Goal: Task Accomplishment & Management: Use online tool/utility

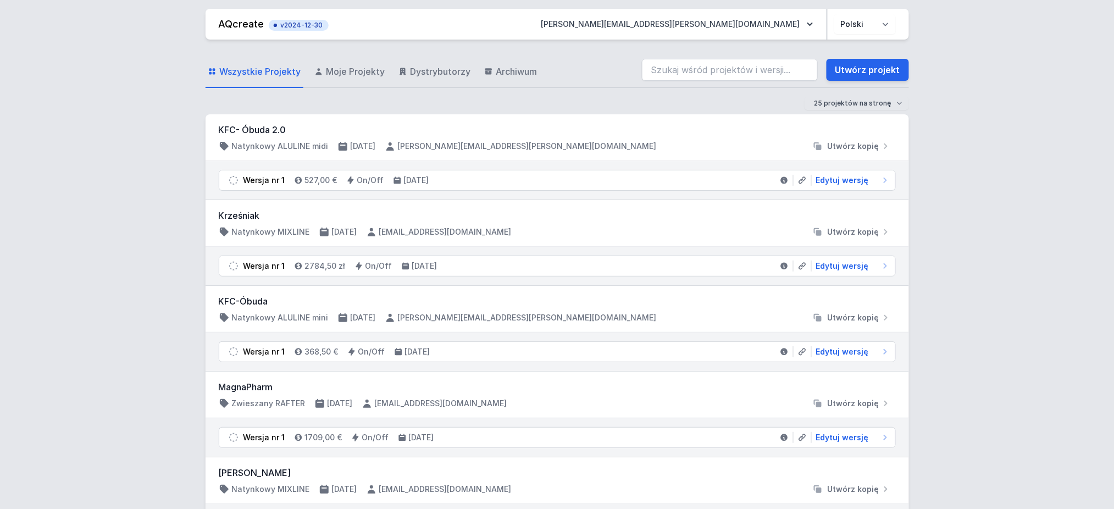
drag, startPoint x: 915, startPoint y: 56, endPoint x: 922, endPoint y: 38, distance: 19.5
click at [835, 27] on select "Polski English" at bounding box center [865, 24] width 62 height 20
select select "en"
click at [834, 14] on select "Polski English" at bounding box center [865, 24] width 62 height 20
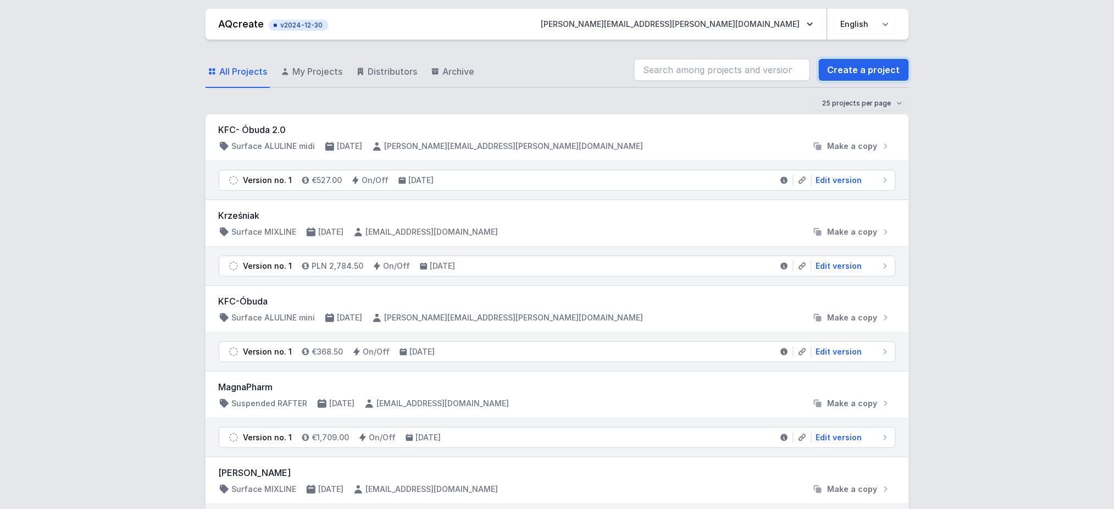
drag, startPoint x: 867, startPoint y: 71, endPoint x: 293, endPoint y: 243, distance: 599.5
click at [835, 71] on link "Create a project" at bounding box center [864, 70] width 90 height 22
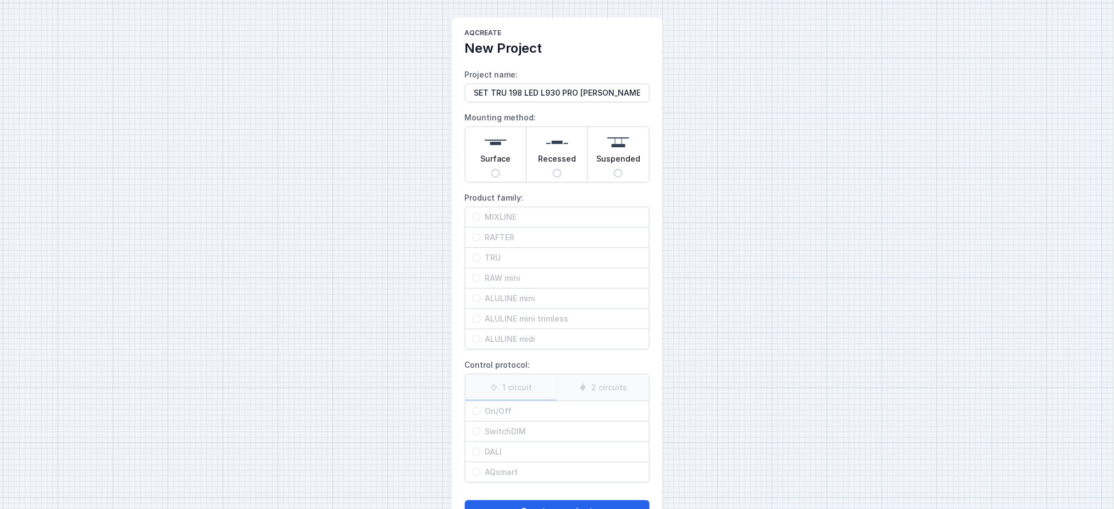
click at [516, 95] on input "SET TRU 198 LED L930 PRO [PERSON_NAME]" at bounding box center [557, 93] width 185 height 19
type input "SET TRU 600 LED L930 PRO DALI"
click at [560, 174] on input "Recessed" at bounding box center [557, 173] width 9 height 9
radio input "true"
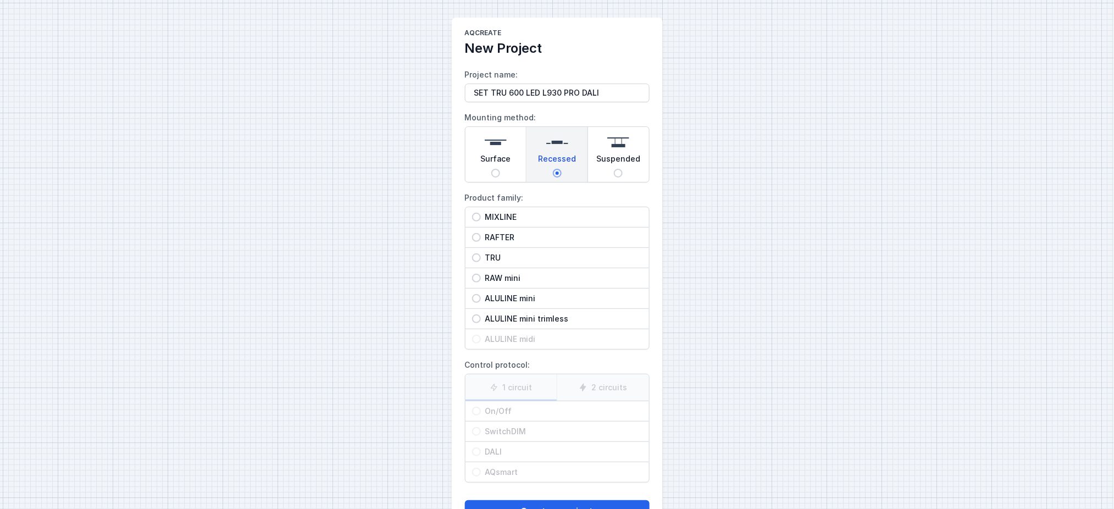
click at [503, 259] on span "TRU" at bounding box center [562, 257] width 162 height 11
click at [481, 259] on input "TRU" at bounding box center [476, 257] width 9 height 9
radio input "true"
click at [498, 381] on span "DALI" at bounding box center [562, 451] width 162 height 11
click at [481, 381] on input "DALI" at bounding box center [476, 451] width 9 height 9
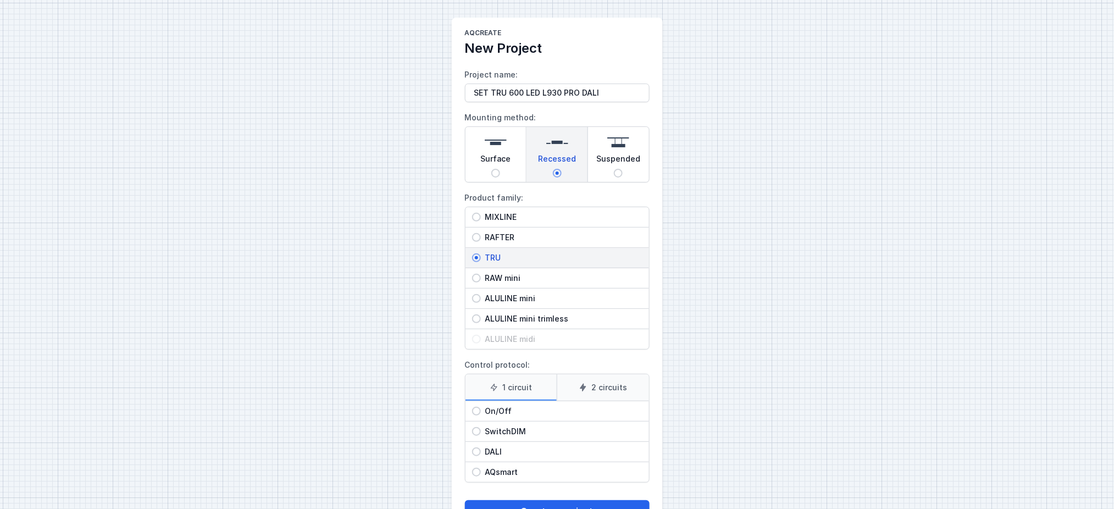
radio input "true"
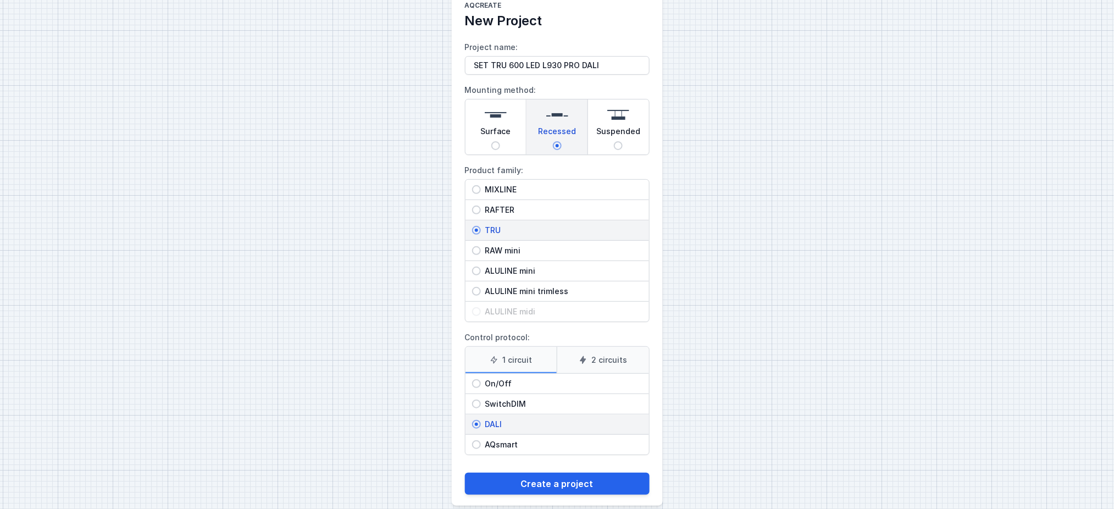
scroll to position [42, 0]
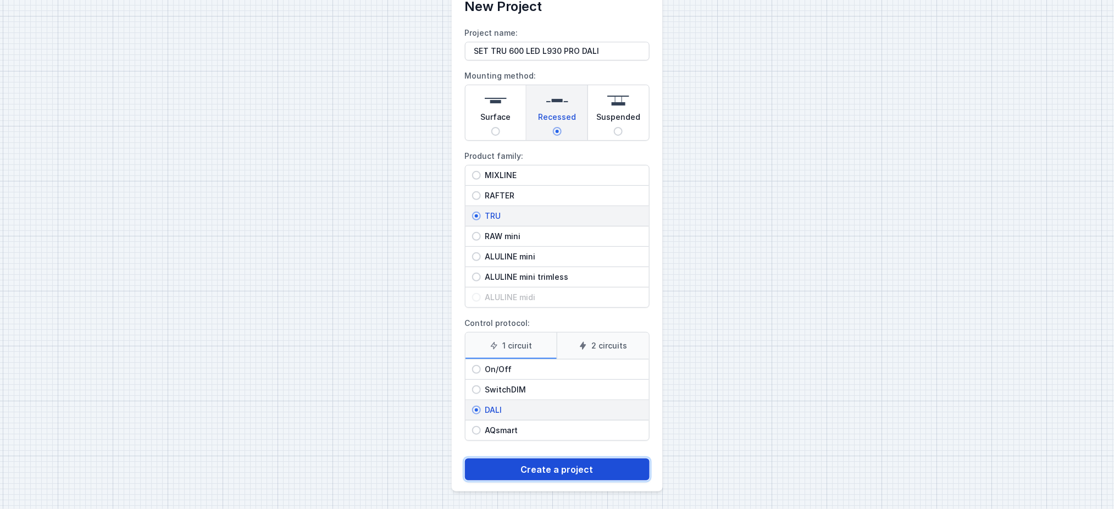
click at [576, 381] on button "Create a project" at bounding box center [557, 469] width 185 height 22
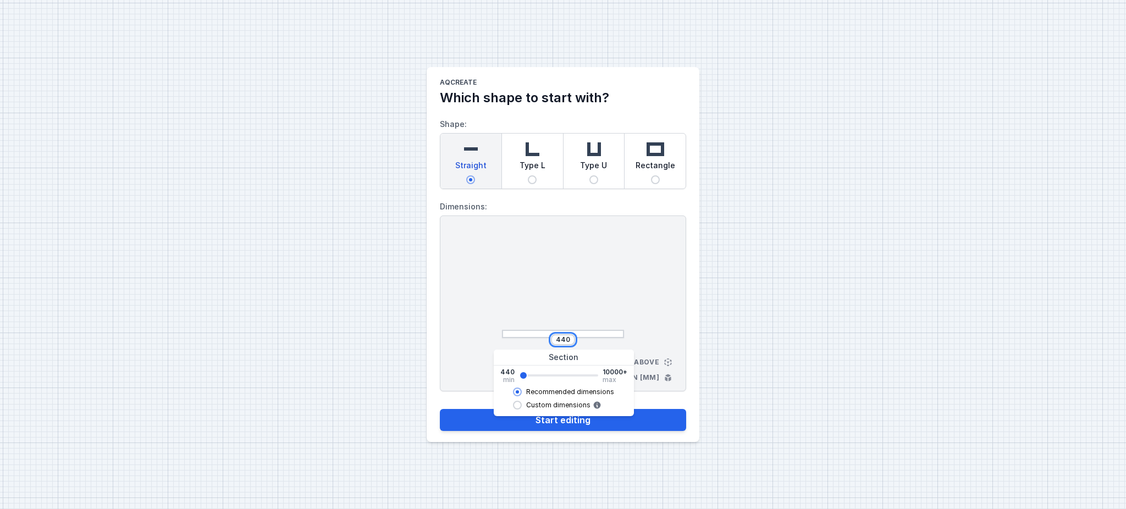
click at [567, 339] on input "440" at bounding box center [563, 339] width 18 height 9
type input "6044"
click at [608, 286] on div at bounding box center [563, 286] width 122 height 104
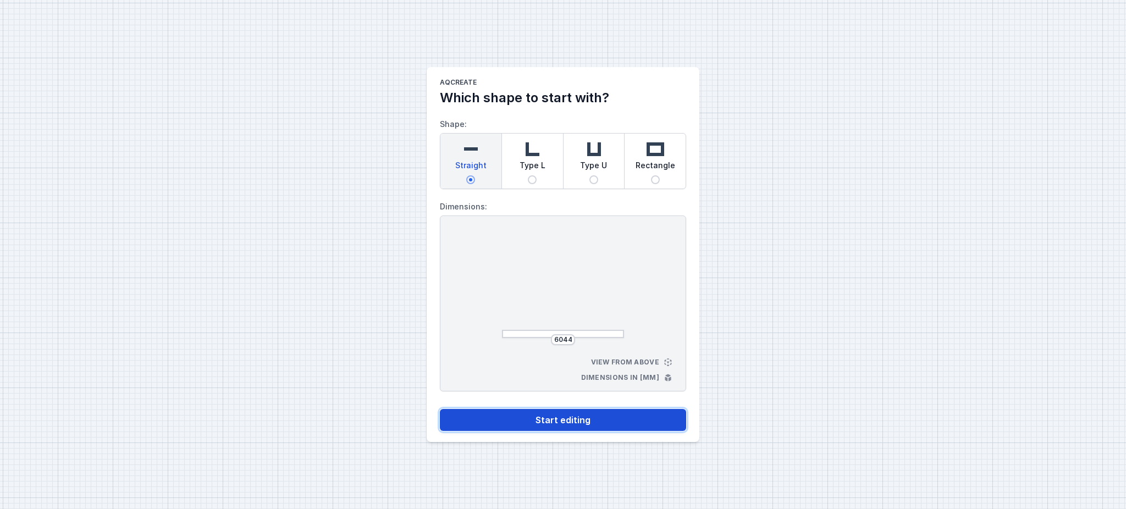
click at [564, 381] on button "Start editing" at bounding box center [563, 420] width 246 height 22
select select "M"
select select "3000"
select select "4"
select select "opal"
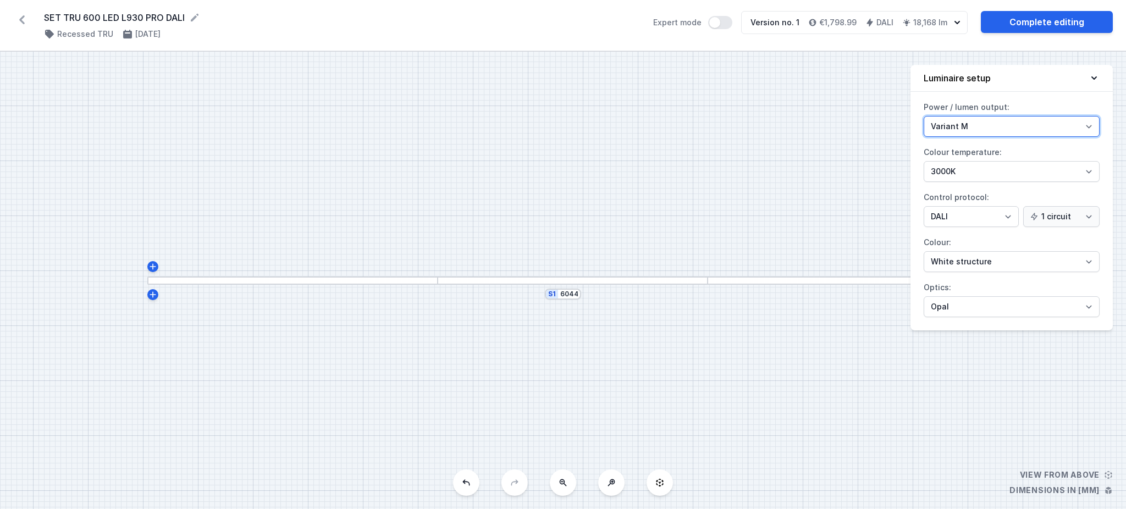
click at [835, 131] on select "Variant L Variant M" at bounding box center [1011, 126] width 176 height 21
select select "L"
click at [835, 116] on select "Variant L Variant M" at bounding box center [1011, 126] width 176 height 21
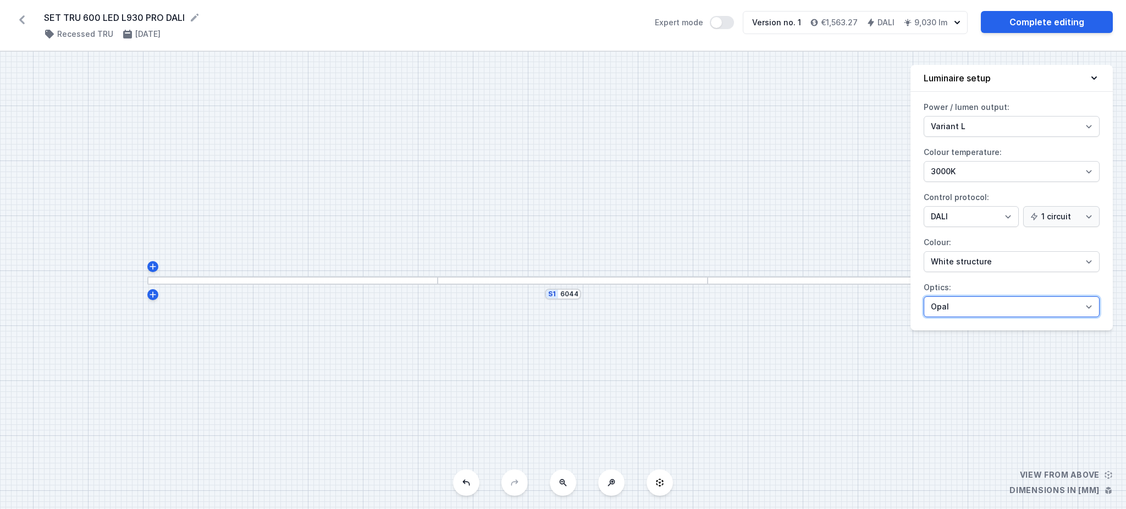
click at [835, 313] on select "Microprism Opal" at bounding box center [1011, 306] width 176 height 21
select select "microprism"
click at [835, 296] on select "Microprism Opal" at bounding box center [1011, 306] width 176 height 21
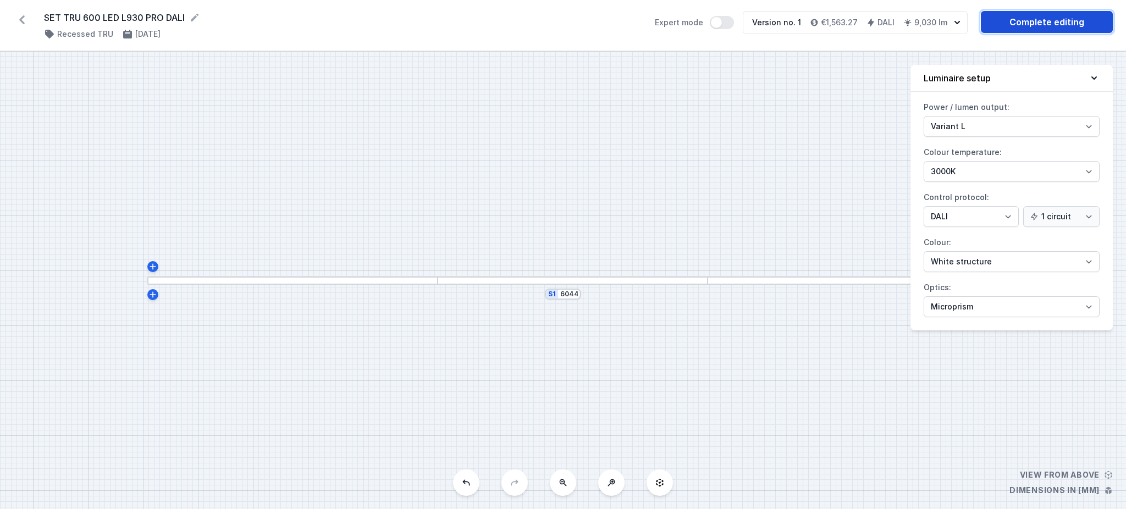
click at [835, 20] on link "Complete editing" at bounding box center [1046, 22] width 132 height 22
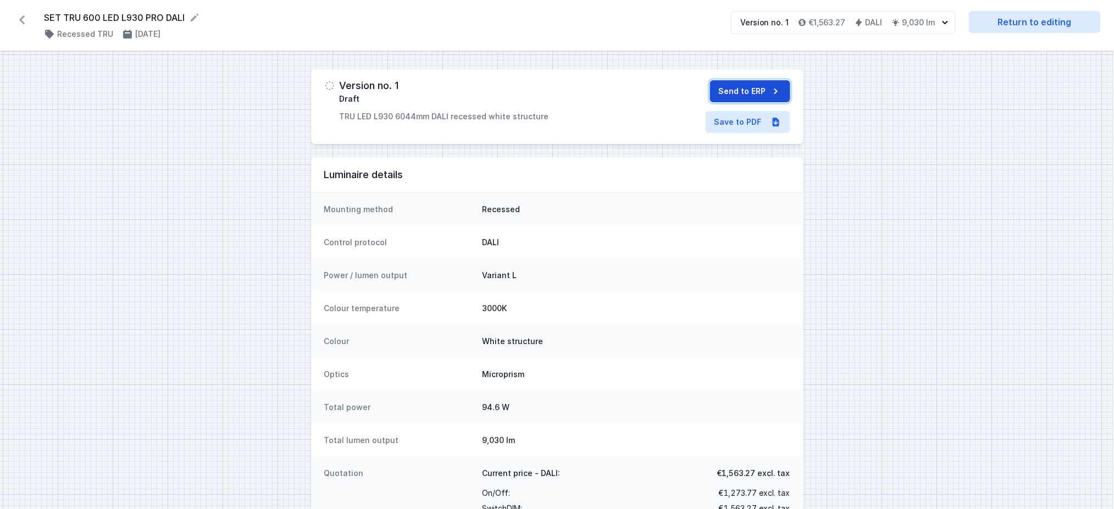
click at [741, 87] on button "Send to ERP" at bounding box center [750, 91] width 80 height 22
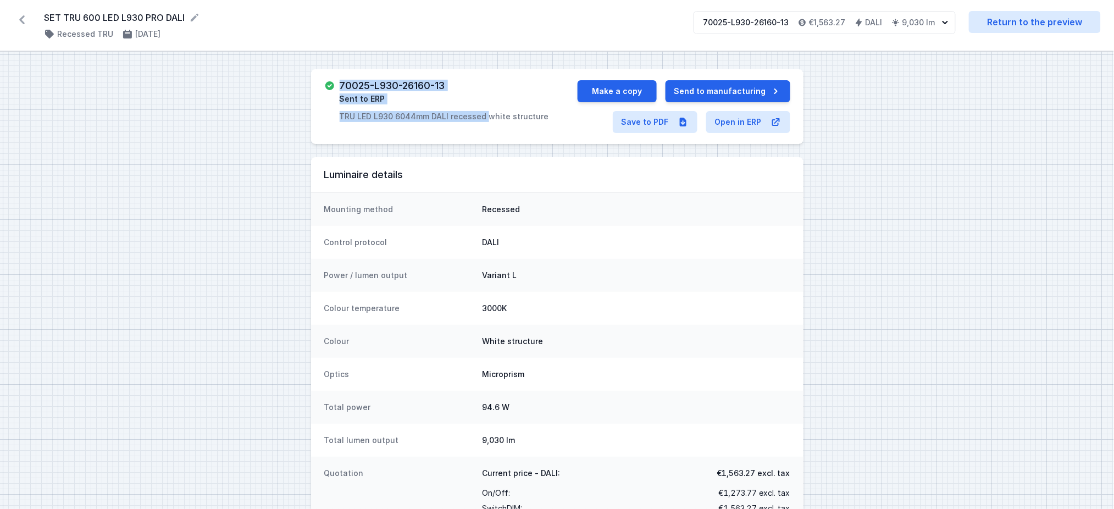
drag, startPoint x: 335, startPoint y: 80, endPoint x: 487, endPoint y: 76, distance: 152.8
click at [487, 76] on div "70025-L930-26160-13 Sent to ERP TRU LED L930 6044mm DALI recessed white structu…" at bounding box center [557, 106] width 492 height 75
click at [460, 88] on div "70025-L930-26160-13 Sent to ERP TRU LED L930 6044mm DALI recessed white structu…" at bounding box center [444, 101] width 209 height 42
drag, startPoint x: 458, startPoint y: 86, endPoint x: 336, endPoint y: 79, distance: 121.7
click at [336, 79] on div "70025-L930-26160-13 Sent to ERP TRU LED L930 6044mm DALI recessed white structu…" at bounding box center [557, 106] width 492 height 75
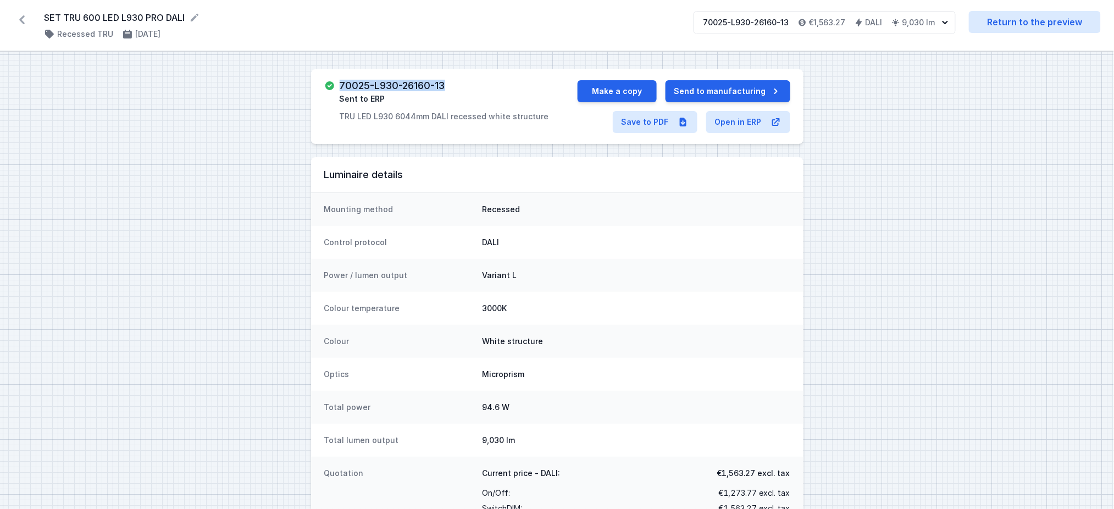
copy h3 "70025-L930-26160-13"
click at [640, 126] on link "Save to PDF" at bounding box center [655, 122] width 85 height 22
drag, startPoint x: 45, startPoint y: 18, endPoint x: 187, endPoint y: 13, distance: 141.9
click at [187, 13] on form "SET TRU 600 LED L930 PRO DALI" at bounding box center [362, 17] width 636 height 13
copy form "SET TRU 600 LED L930 PRO DALI"
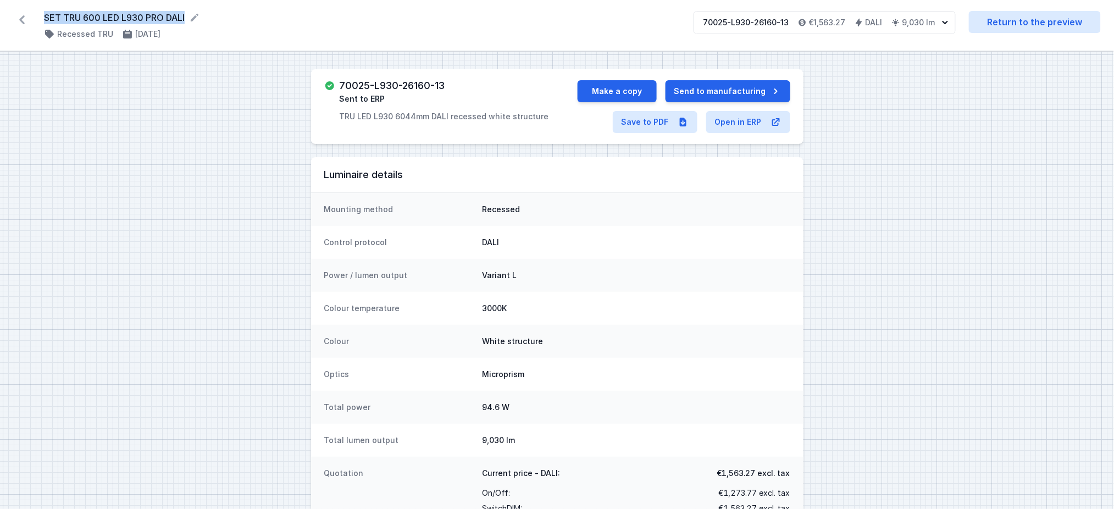
click at [23, 16] on icon at bounding box center [21, 19] width 5 height 9
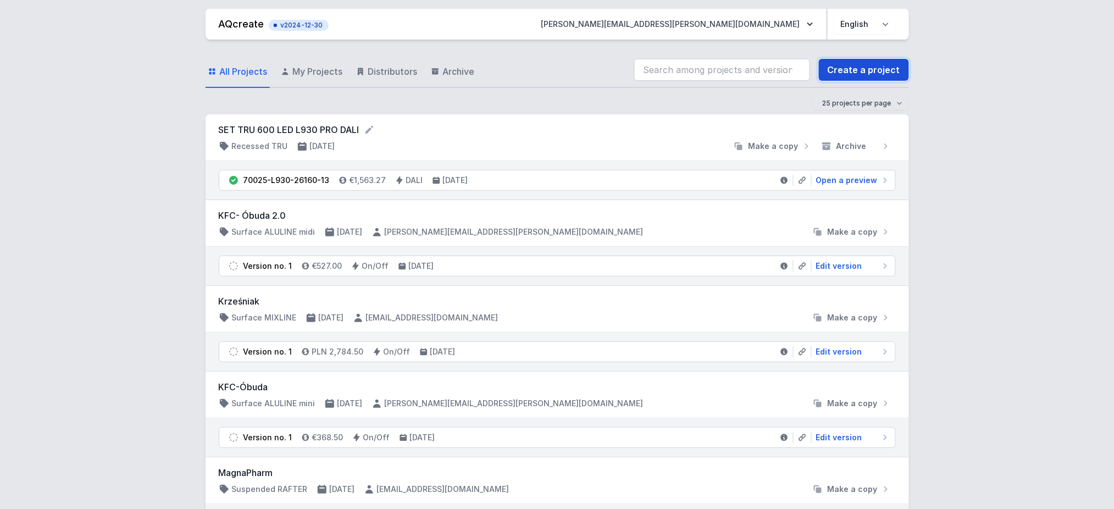
click at [835, 68] on link "Create a project" at bounding box center [864, 70] width 90 height 22
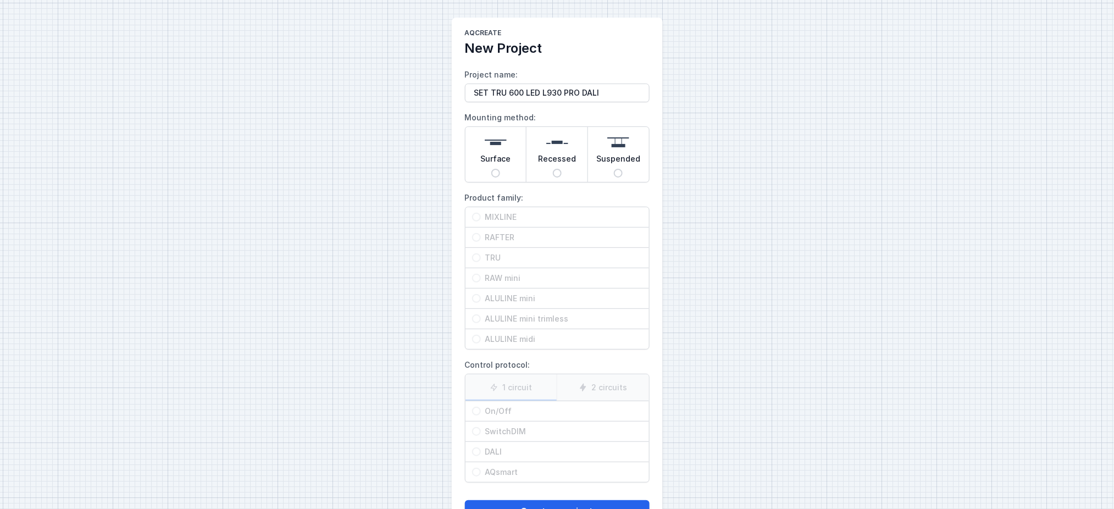
type input "SET TRU 600 LED L930 PRO DALI"
click at [556, 172] on input "Recessed" at bounding box center [557, 173] width 9 height 9
radio input "true"
click at [494, 256] on span "TRU" at bounding box center [562, 257] width 162 height 11
click at [481, 256] on input "TRU" at bounding box center [476, 257] width 9 height 9
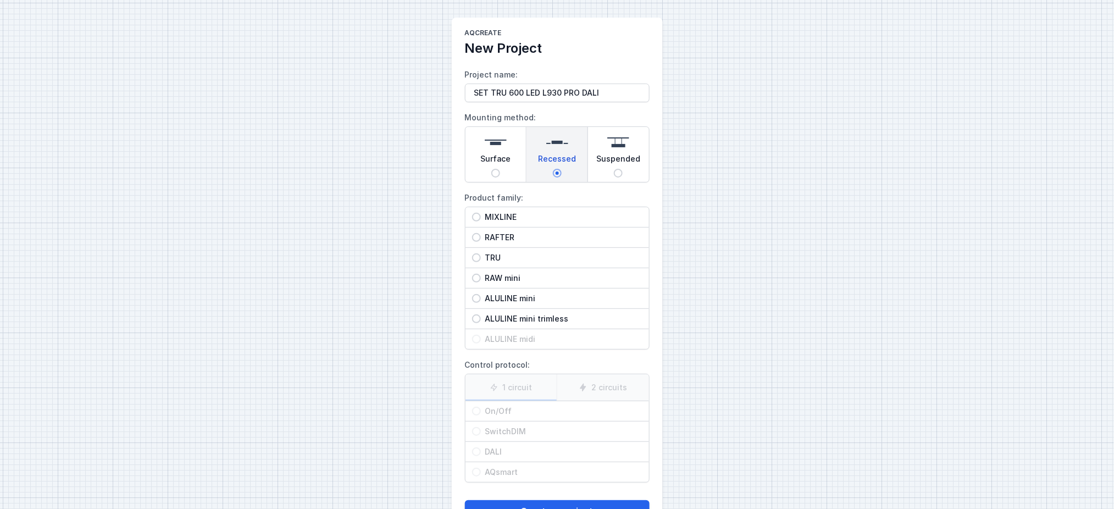
radio input "true"
click at [495, 381] on span "DALI" at bounding box center [562, 451] width 162 height 11
click at [481, 381] on input "DALI" at bounding box center [476, 451] width 9 height 9
radio input "true"
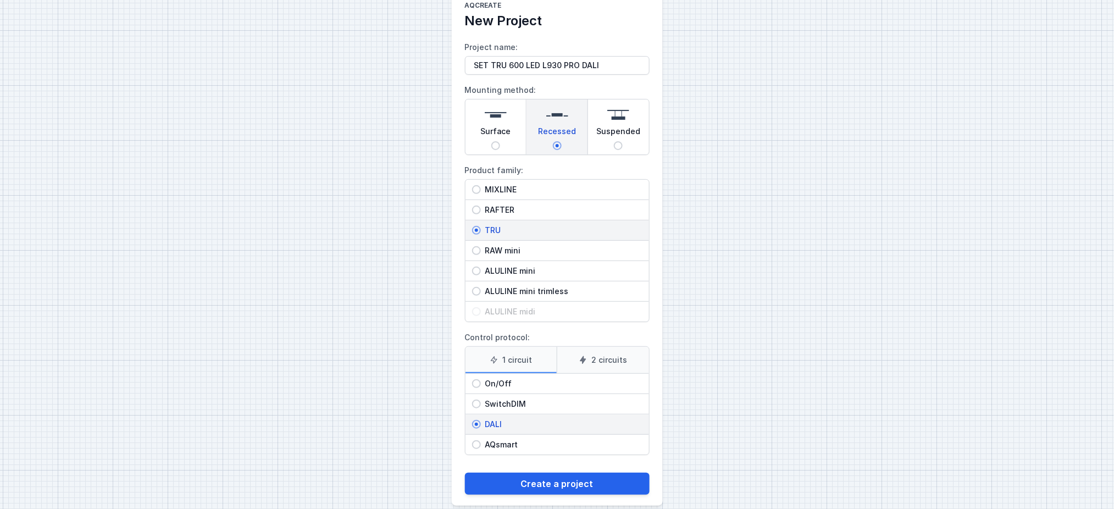
scroll to position [42, 0]
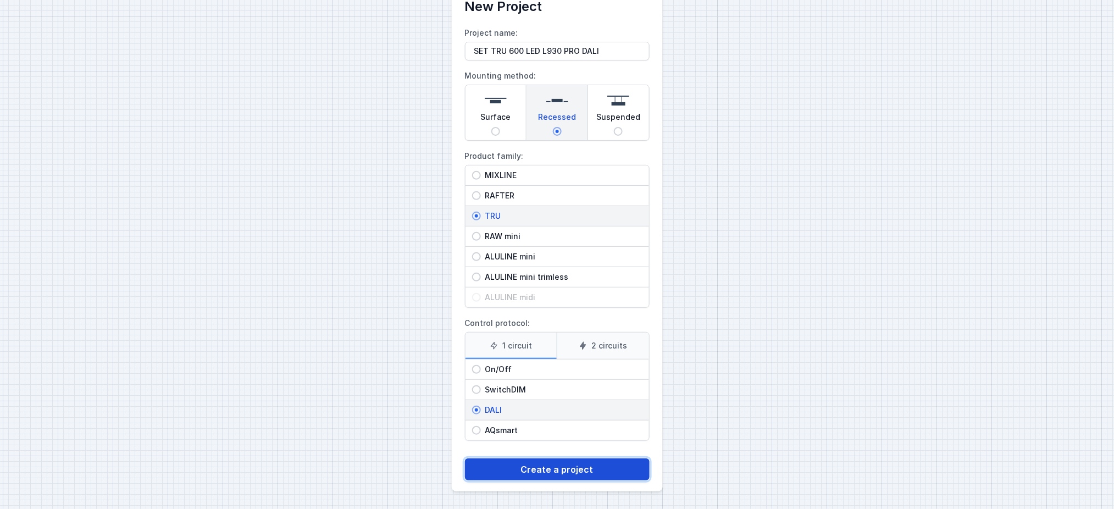
click at [538, 381] on button "Create a project" at bounding box center [557, 469] width 185 height 22
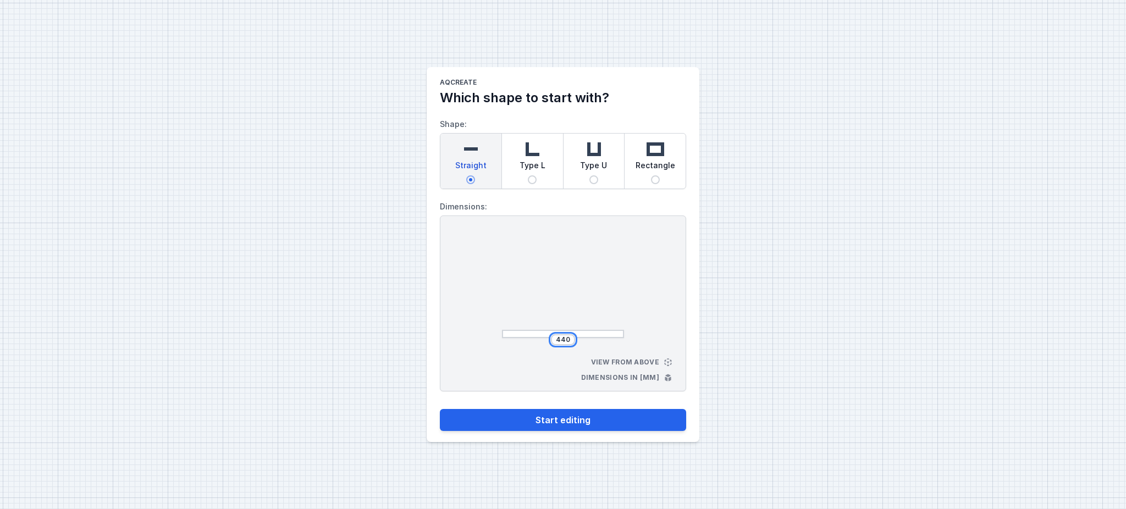
click at [561, 340] on input "440" at bounding box center [563, 339] width 18 height 9
type input "6044"
click at [592, 290] on div at bounding box center [563, 286] width 122 height 104
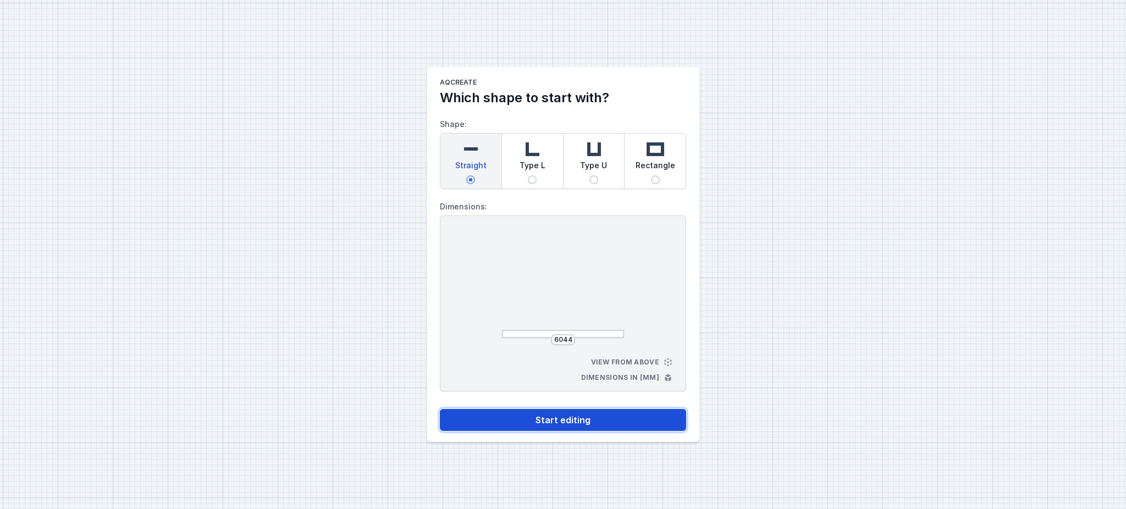
click at [557, 381] on button "Start editing" at bounding box center [563, 420] width 246 height 22
select select "M"
select select "3000"
select select "4"
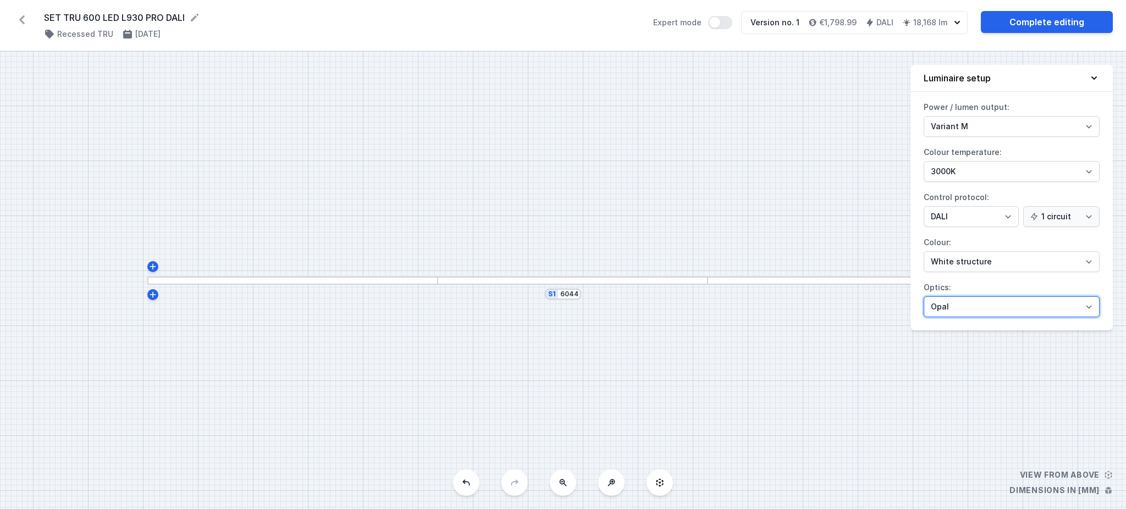
click at [835, 310] on select "Microprism Opal" at bounding box center [1011, 306] width 176 height 21
select select "microprism"
click at [835, 296] on select "Microprism Opal" at bounding box center [1011, 306] width 176 height 21
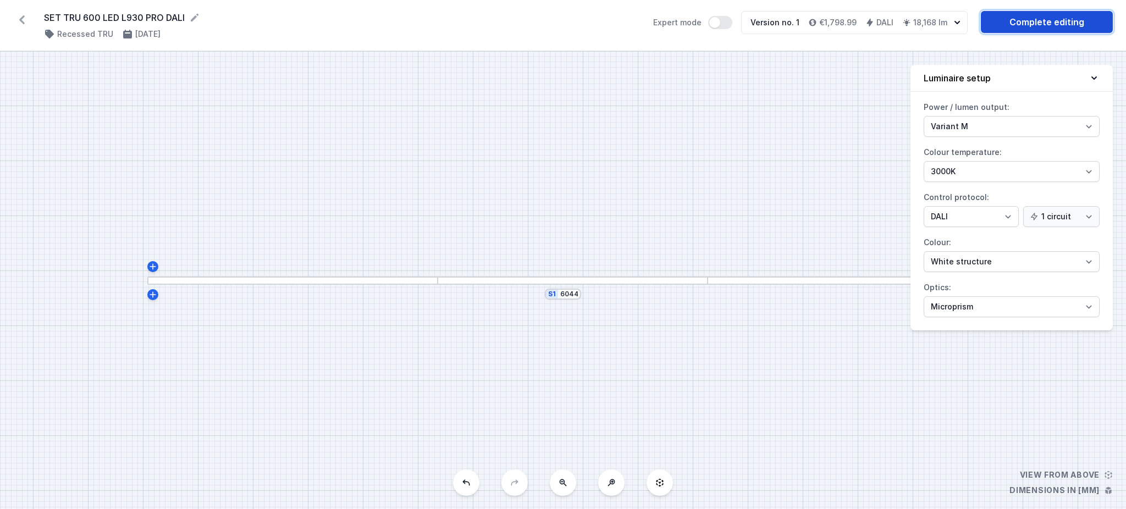
click at [835, 15] on link "Complete editing" at bounding box center [1046, 22] width 132 height 22
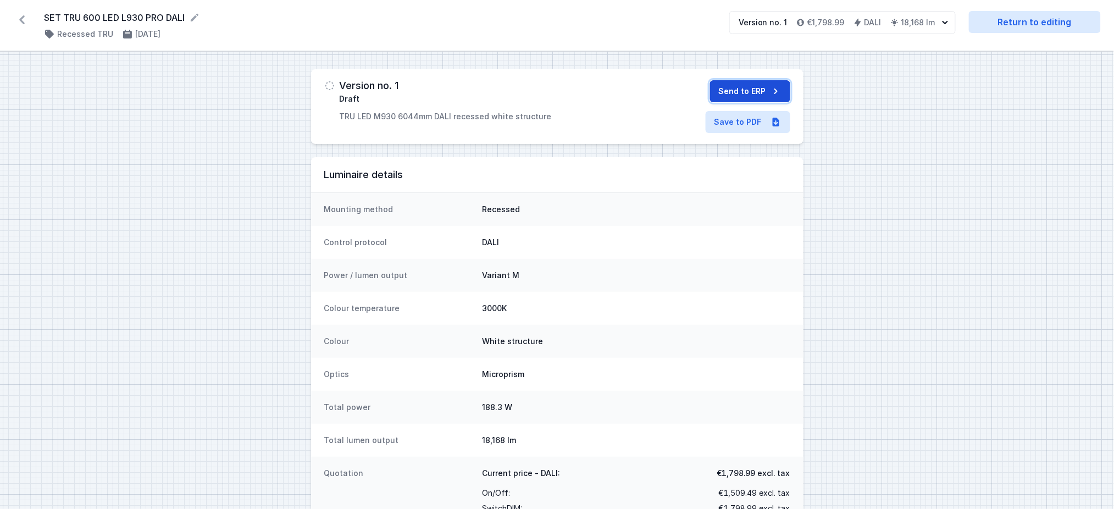
click at [751, 91] on button "Send to ERP" at bounding box center [750, 91] width 80 height 22
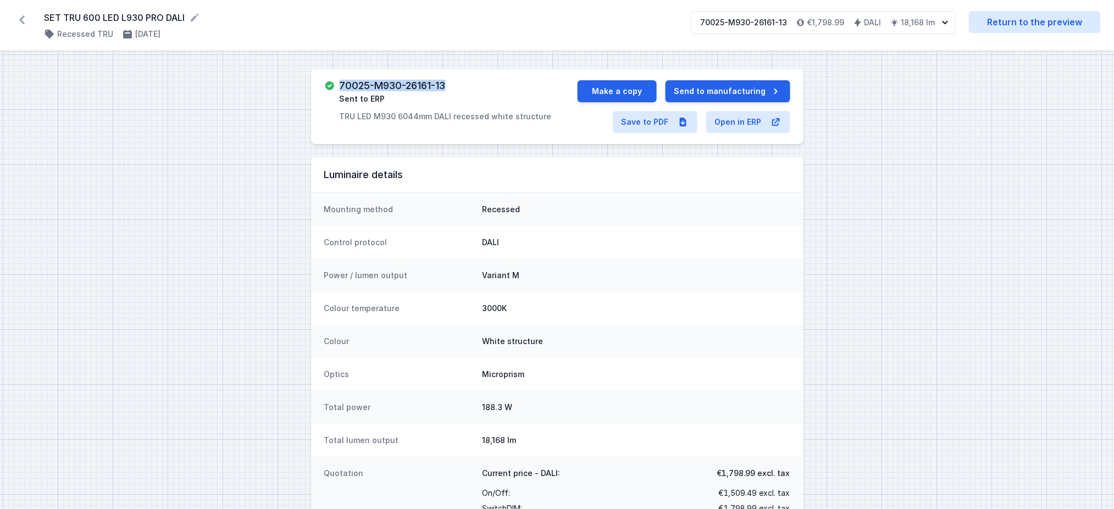
drag, startPoint x: 337, startPoint y: 84, endPoint x: 451, endPoint y: 79, distance: 113.9
click at [451, 79] on div "70025-M930-26161-13 Sent to ERP TRU LED M930 6044mm DALI recessed white structu…" at bounding box center [557, 106] width 492 height 75
click at [647, 124] on link "Save to PDF" at bounding box center [655, 122] width 85 height 22
drag, startPoint x: 44, startPoint y: 15, endPoint x: 189, endPoint y: 15, distance: 144.5
click at [189, 15] on form "SET TRU 600 LED L930 PRO DALI" at bounding box center [361, 17] width 634 height 13
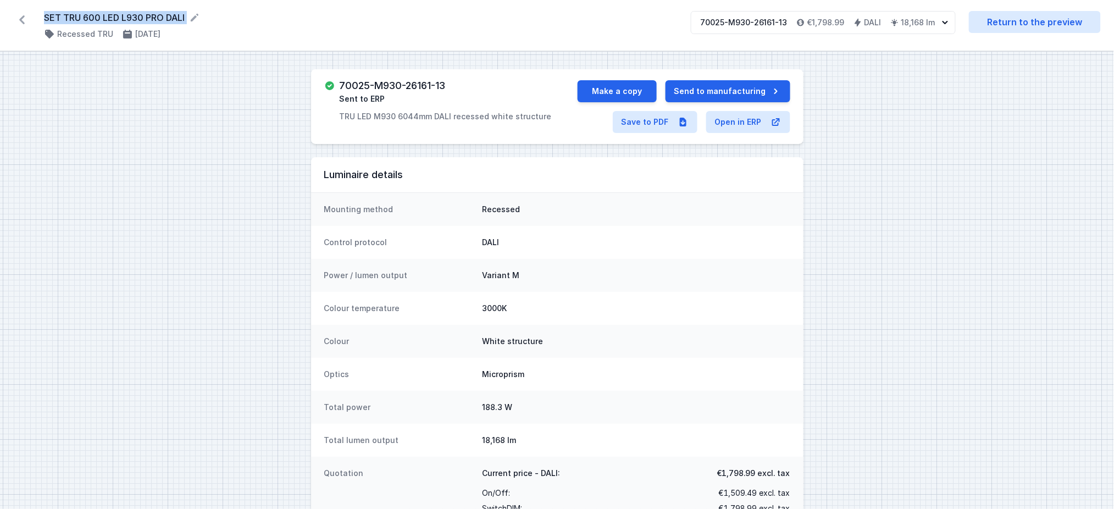
copy div "SET TRU 600 LED L930 PRO DALI ( 11908 /v 1 )"
click at [23, 23] on icon at bounding box center [21, 19] width 5 height 9
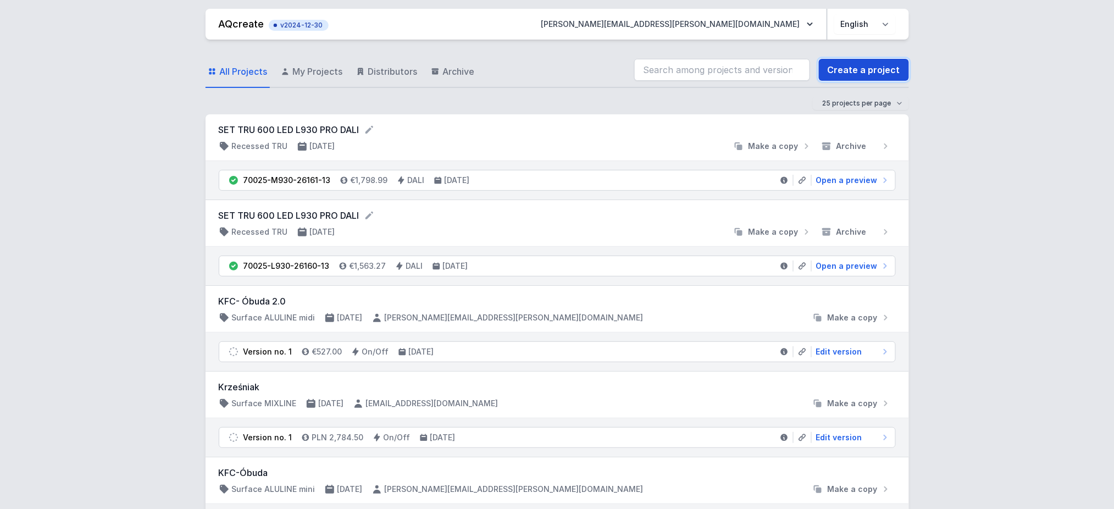
click at [835, 69] on link "Create a project" at bounding box center [864, 70] width 90 height 22
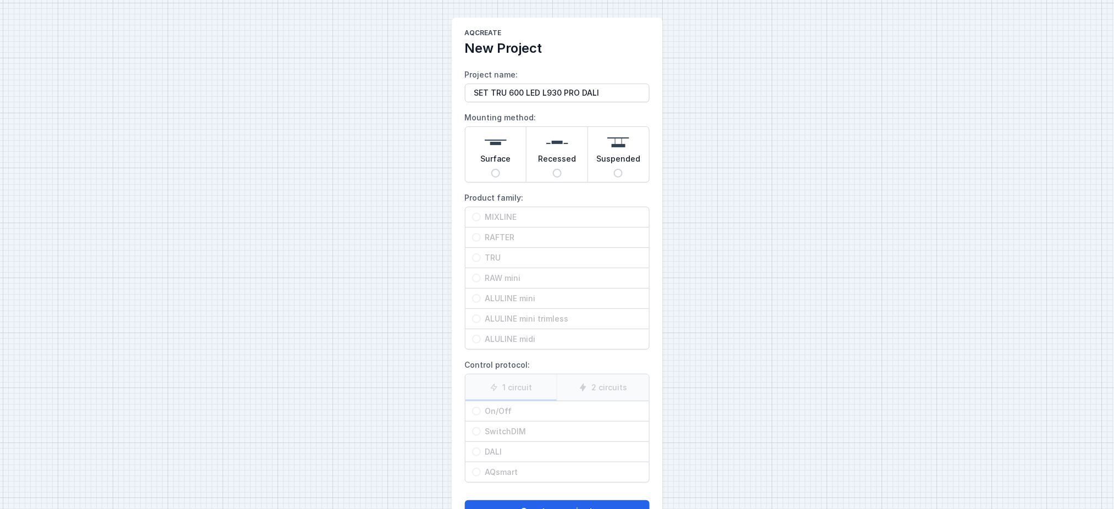
click at [508, 95] on input "SET TRU 600 LED L930 PRO DALI" at bounding box center [557, 93] width 185 height 19
type input "SET TRU 400 LED L930 PRO DALI"
click at [557, 171] on input "Recessed" at bounding box center [557, 173] width 9 height 9
radio input "true"
click at [515, 253] on span "TRU" at bounding box center [562, 257] width 162 height 11
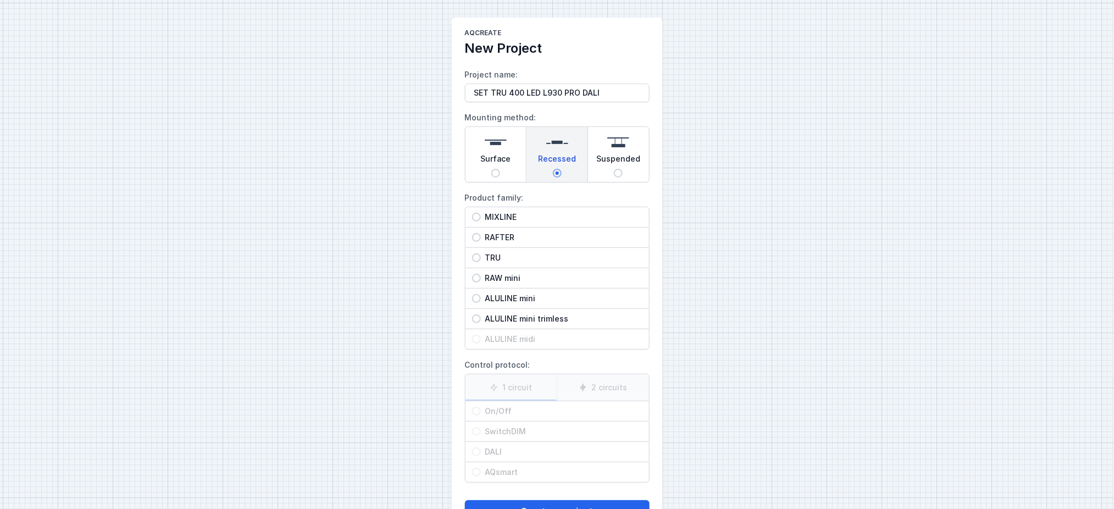
click at [481, 253] on input "TRU" at bounding box center [476, 257] width 9 height 9
radio input "true"
click at [511, 381] on span "DALI" at bounding box center [562, 451] width 162 height 11
click at [481, 381] on input "DALI" at bounding box center [476, 451] width 9 height 9
radio input "true"
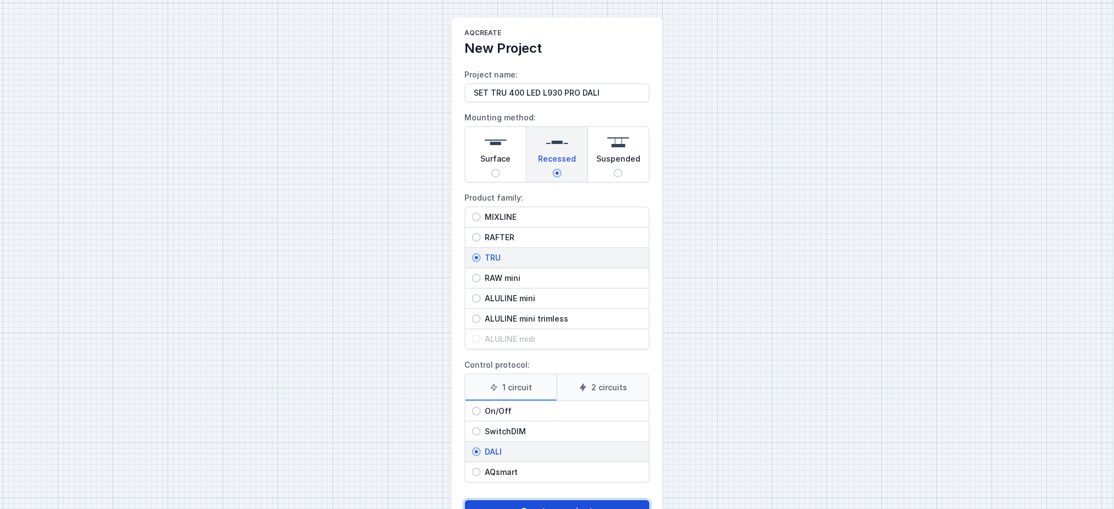
click at [535, 381] on button "Create a project" at bounding box center [557, 511] width 185 height 22
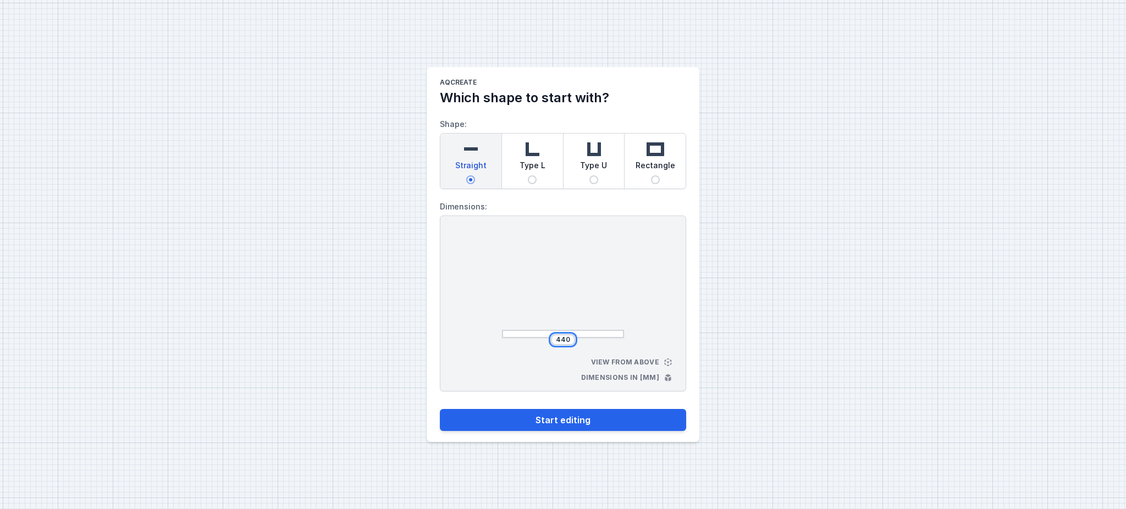
click at [561, 340] on input "440" at bounding box center [563, 339] width 18 height 9
click at [562, 340] on input "440" at bounding box center [563, 339] width 18 height 9
type input "3942"
click at [592, 291] on div at bounding box center [563, 286] width 122 height 104
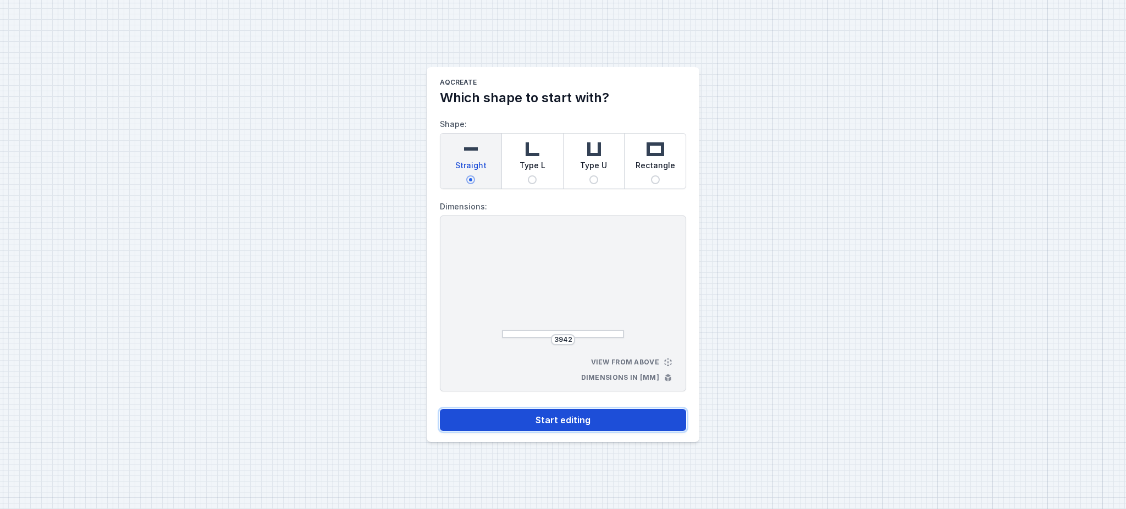
click at [556, 381] on button "Start editing" at bounding box center [563, 420] width 246 height 22
select select "M"
select select "3000"
select select "4"
select select "opal"
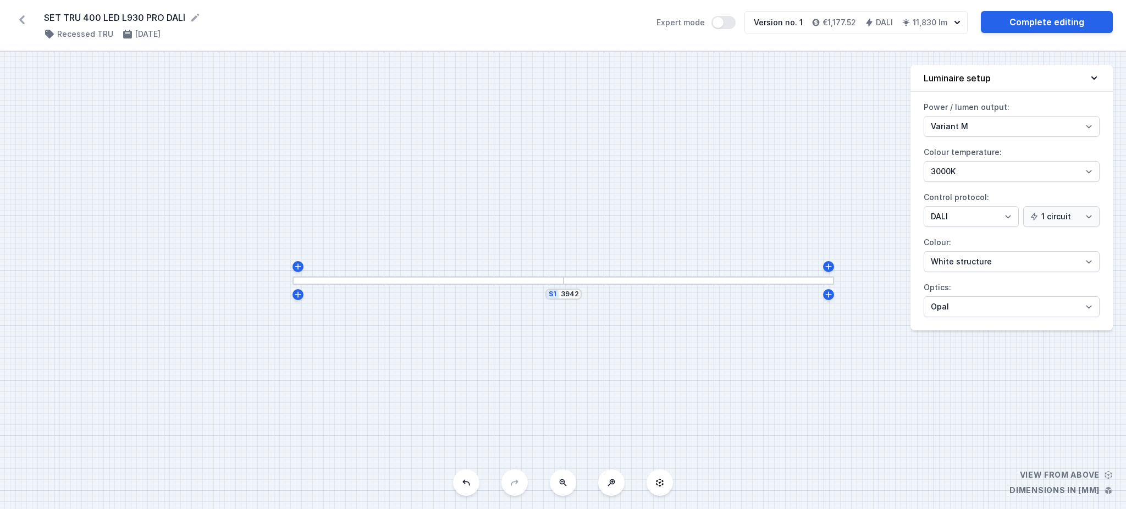
click at [835, 110] on label "Power / lumen output: Variant L Variant M" at bounding box center [1011, 117] width 176 height 38
click at [835, 116] on select "Variant L Variant M" at bounding box center [1011, 126] width 176 height 21
drag, startPoint x: 983, startPoint y: 121, endPoint x: 985, endPoint y: 130, distance: 9.1
click at [835, 121] on select "Variant L Variant M" at bounding box center [1011, 126] width 176 height 21
select select "L"
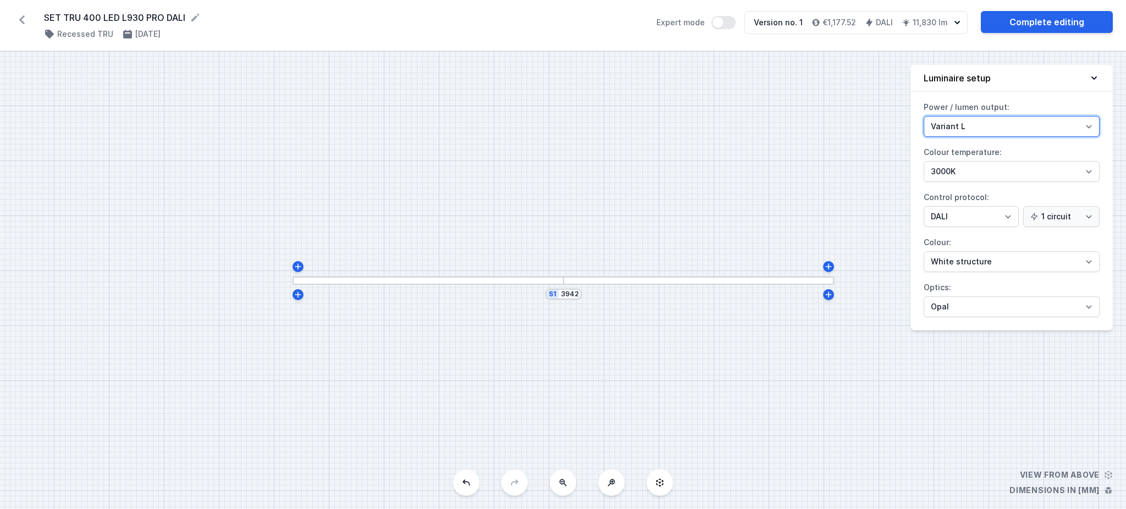
click at [835, 116] on select "Variant L Variant M" at bounding box center [1011, 126] width 176 height 21
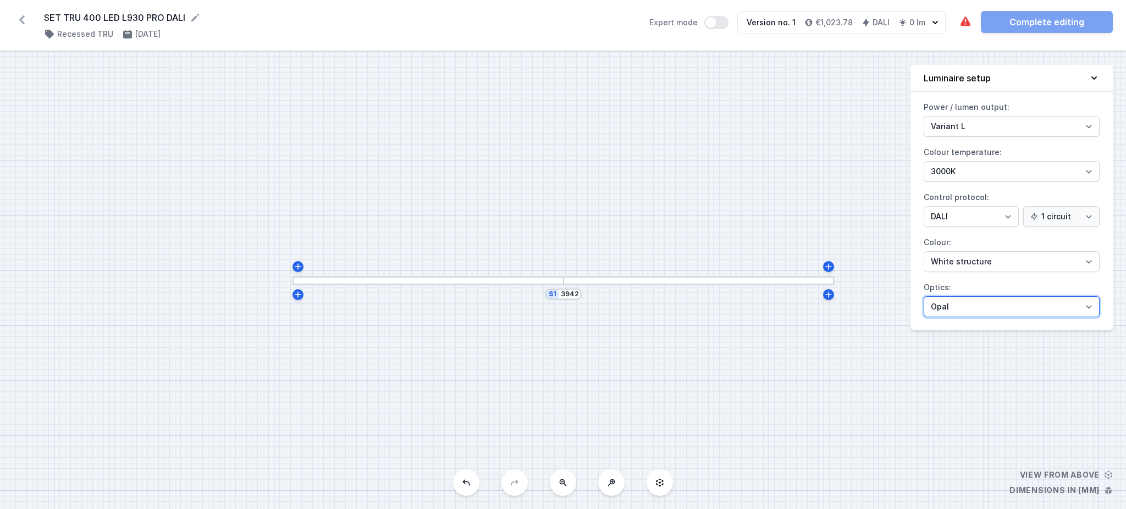
click at [835, 311] on select "Microprism Opal" at bounding box center [1011, 306] width 176 height 21
select select "microprism"
click at [835, 296] on select "Microprism Opal" at bounding box center [1011, 306] width 176 height 21
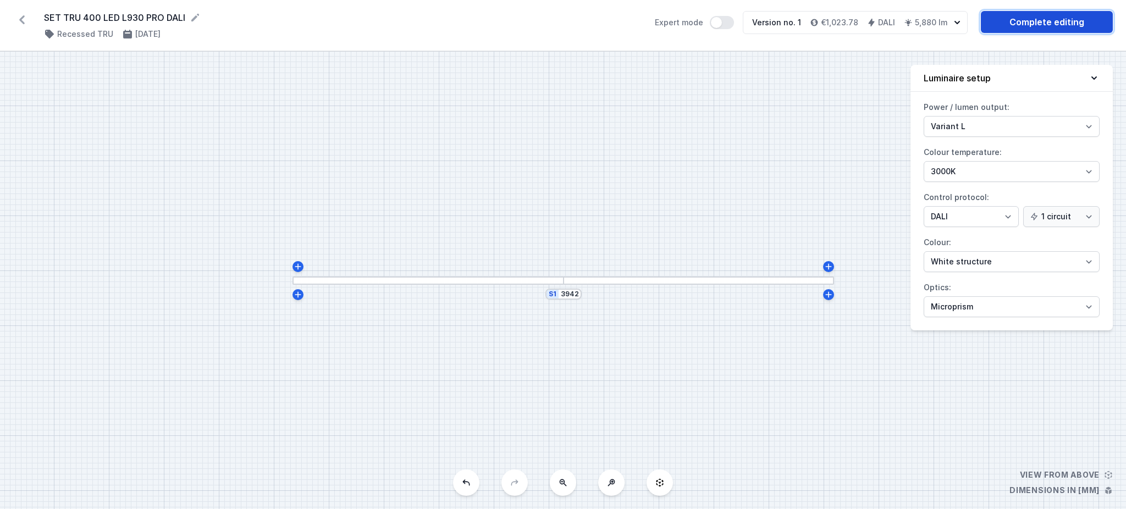
click at [835, 15] on link "Complete editing" at bounding box center [1046, 22] width 132 height 22
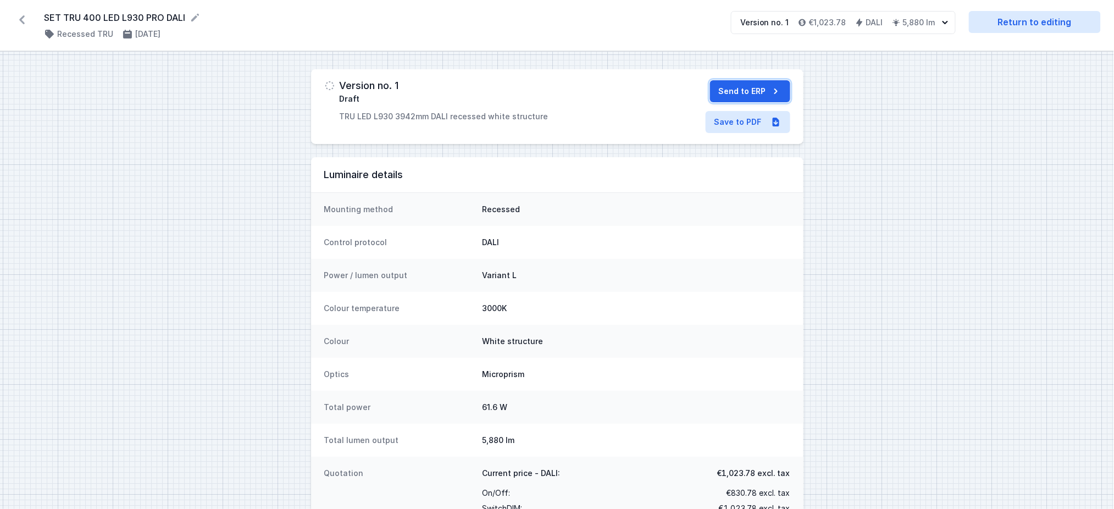
click at [747, 91] on button "Send to ERP" at bounding box center [750, 91] width 80 height 22
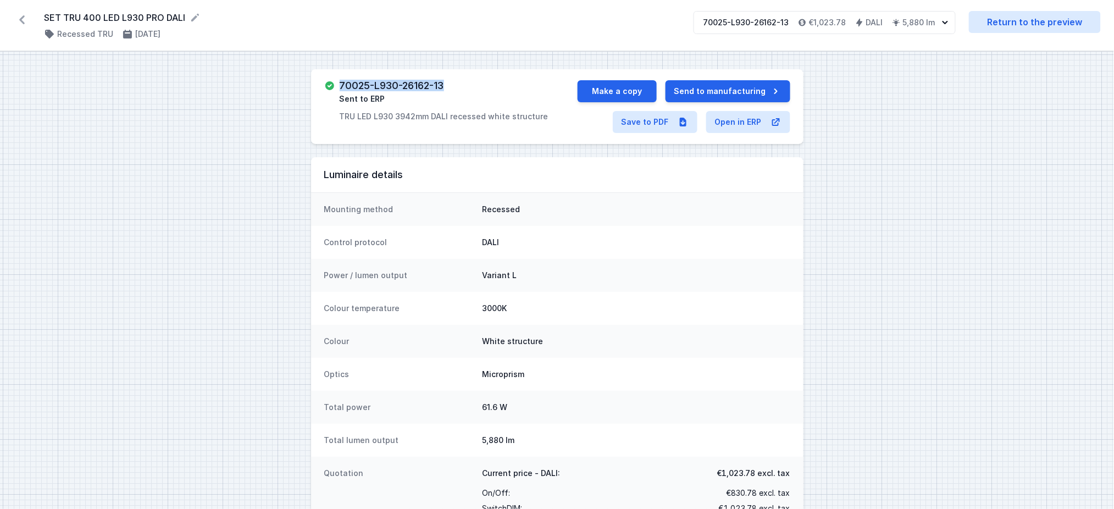
drag, startPoint x: 340, startPoint y: 84, endPoint x: 459, endPoint y: 70, distance: 120.6
click at [459, 70] on div "70025-L930-26162-13 Sent to ERP TRU LED L930 3942mm DALI recessed white structu…" at bounding box center [557, 106] width 492 height 75
copy h3 "70025-L930-26162-13"
click at [636, 118] on link "Save to PDF" at bounding box center [655, 122] width 85 height 22
click at [21, 21] on icon at bounding box center [21, 19] width 5 height 9
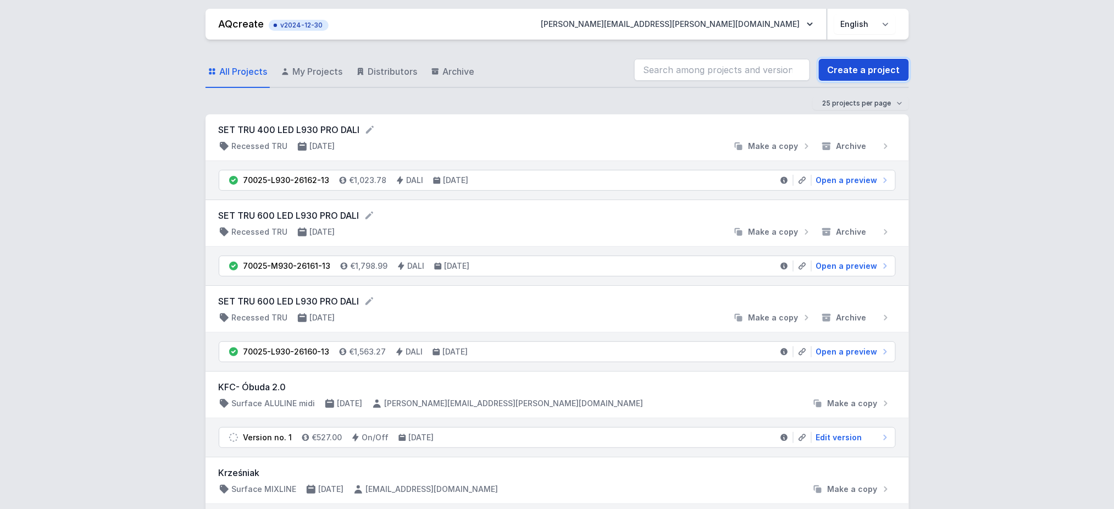
click at [835, 64] on link "Create a project" at bounding box center [864, 70] width 90 height 22
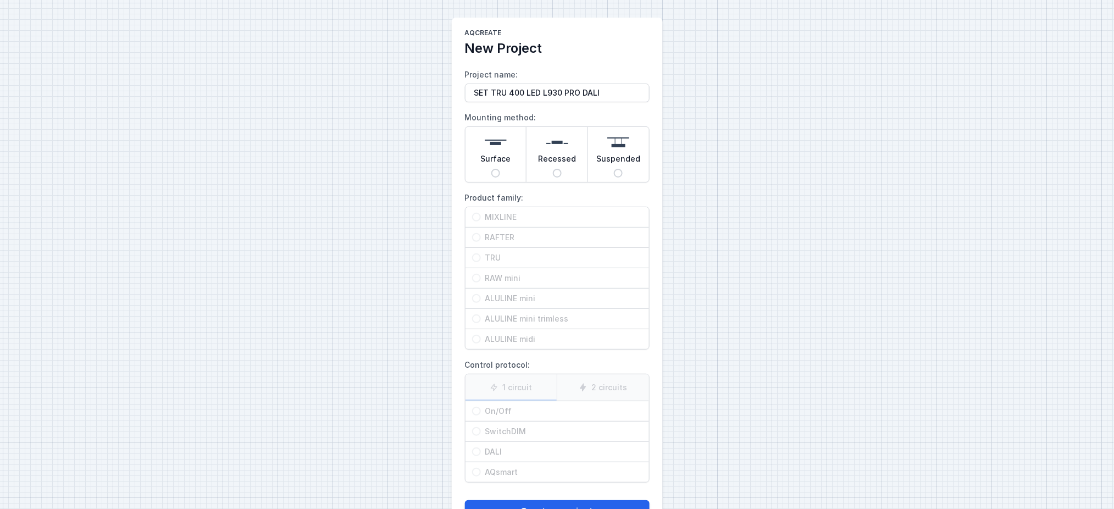
click at [546, 96] on input "SET TRU 400 LED L930 PRO DALI" at bounding box center [557, 93] width 185 height 19
type input "SET TRU 400 LED M930 PRO DALI"
click at [557, 174] on input "Recessed" at bounding box center [557, 173] width 9 height 9
radio input "true"
click at [495, 249] on div "TRU" at bounding box center [558, 258] width 184 height 20
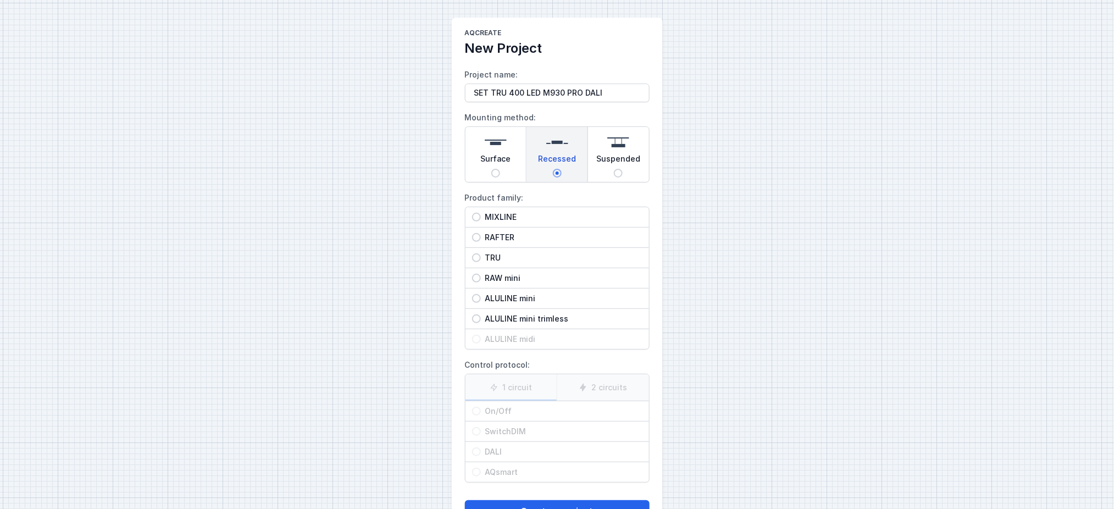
click at [481, 253] on input "TRU" at bounding box center [476, 257] width 9 height 9
radio input "true"
click at [500, 381] on span "DALI" at bounding box center [562, 451] width 162 height 11
click at [481, 381] on input "DALI" at bounding box center [476, 451] width 9 height 9
radio input "true"
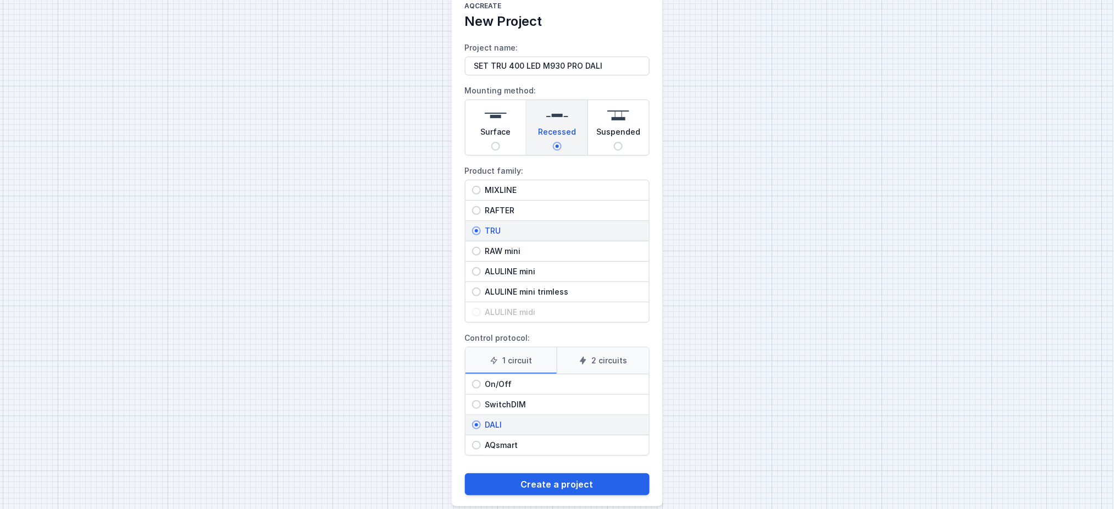
scroll to position [42, 0]
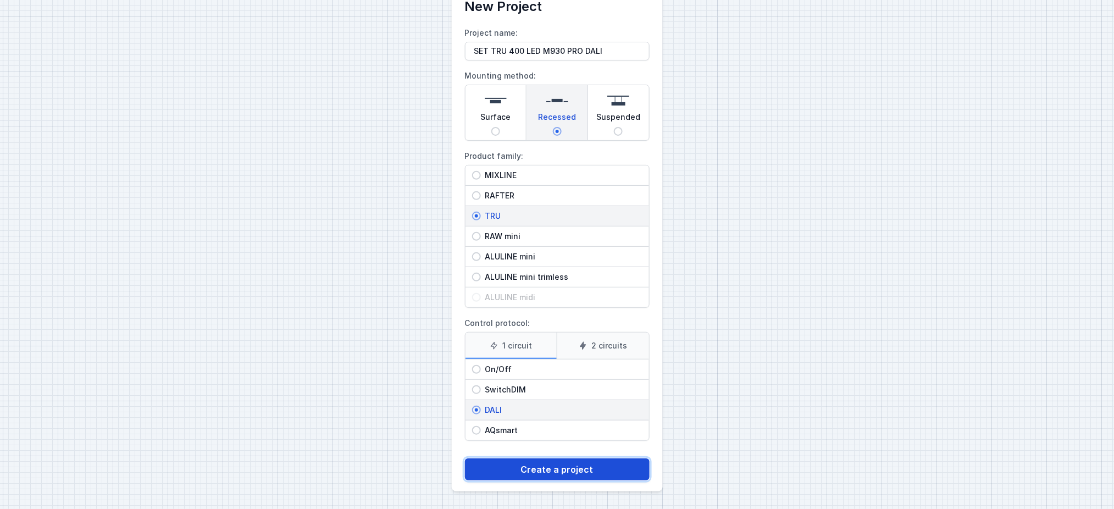
click at [539, 381] on button "Create a project" at bounding box center [557, 469] width 185 height 22
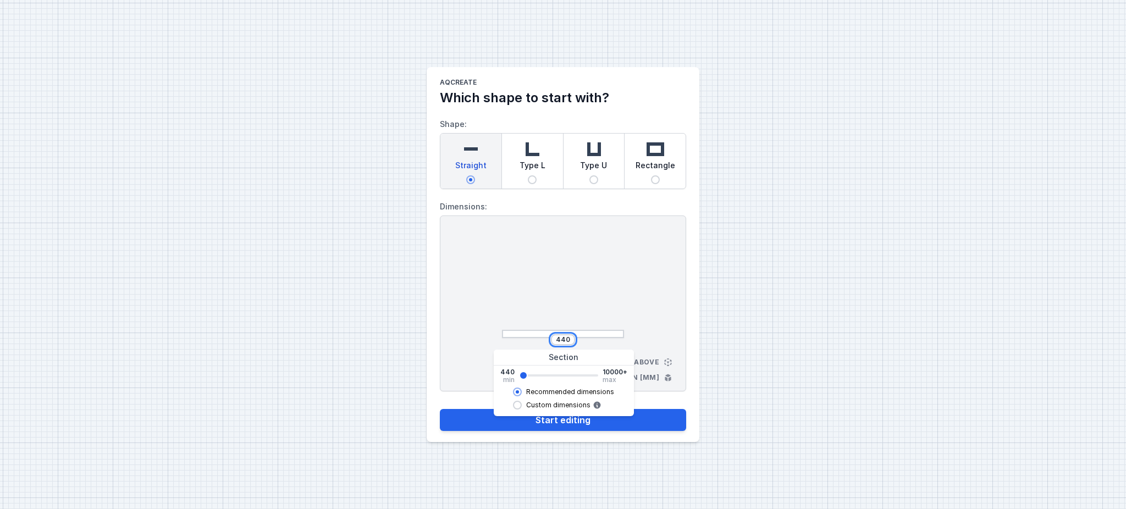
click at [556, 340] on input "440" at bounding box center [563, 339] width 18 height 9
type input "3942"
click at [584, 300] on div at bounding box center [563, 286] width 122 height 104
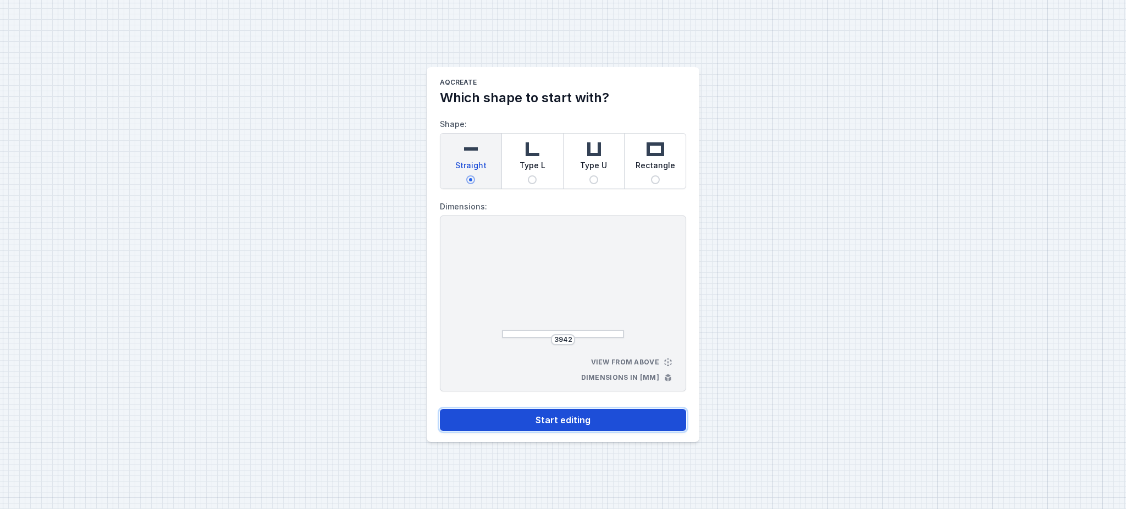
click at [574, 381] on button "Start editing" at bounding box center [563, 420] width 246 height 22
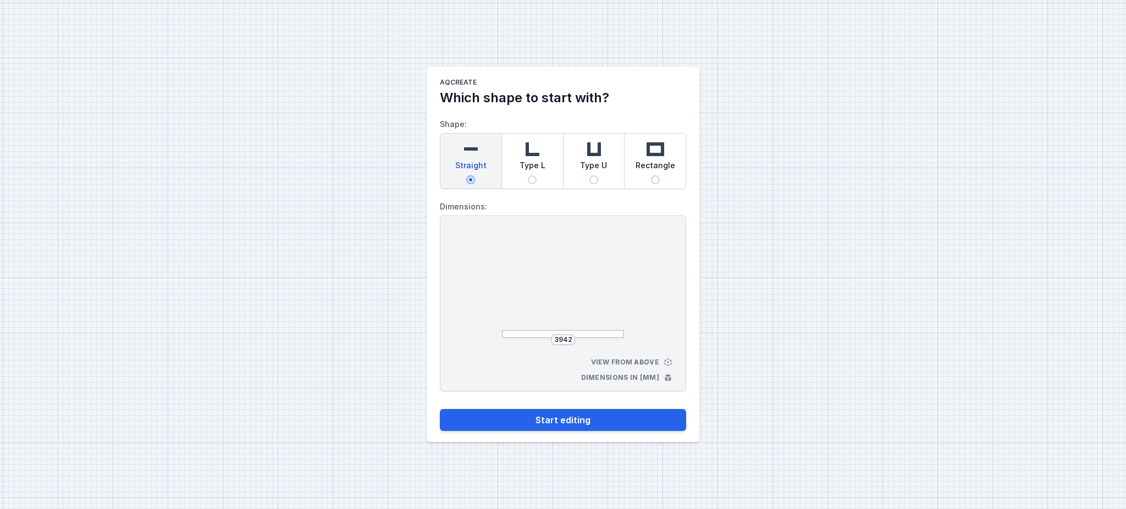
select select "M"
select select "3000"
select select "4"
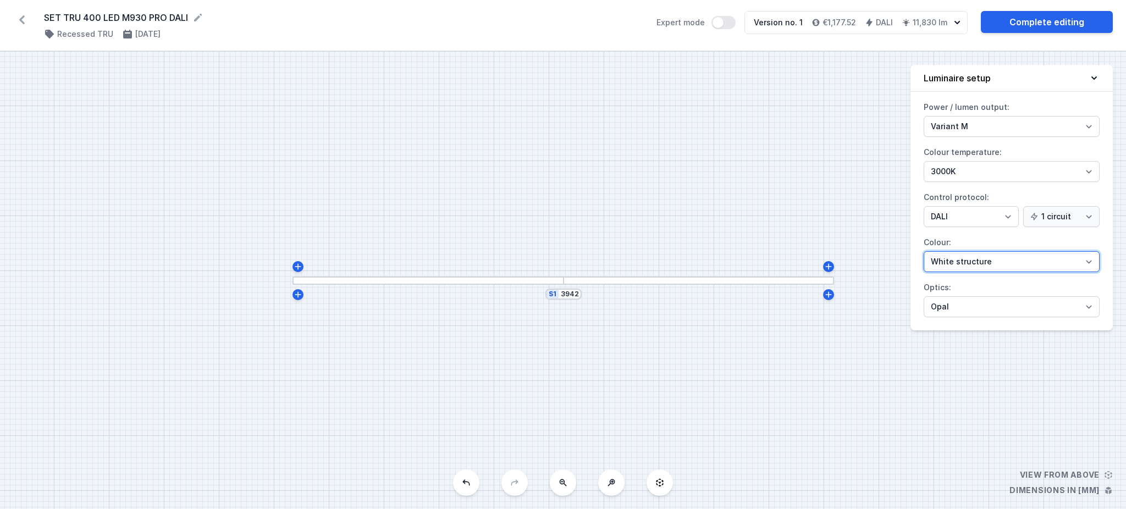
click at [835, 252] on select "White structure Black structure Gold structure Copper Gray Another colour (from…" at bounding box center [1011, 261] width 176 height 21
click at [835, 242] on div "S1 3942" at bounding box center [563, 280] width 1126 height 457
click at [835, 306] on select "Microprism Opal" at bounding box center [1011, 306] width 176 height 21
select select "microprism"
click at [835, 296] on select "Microprism Opal" at bounding box center [1011, 306] width 176 height 21
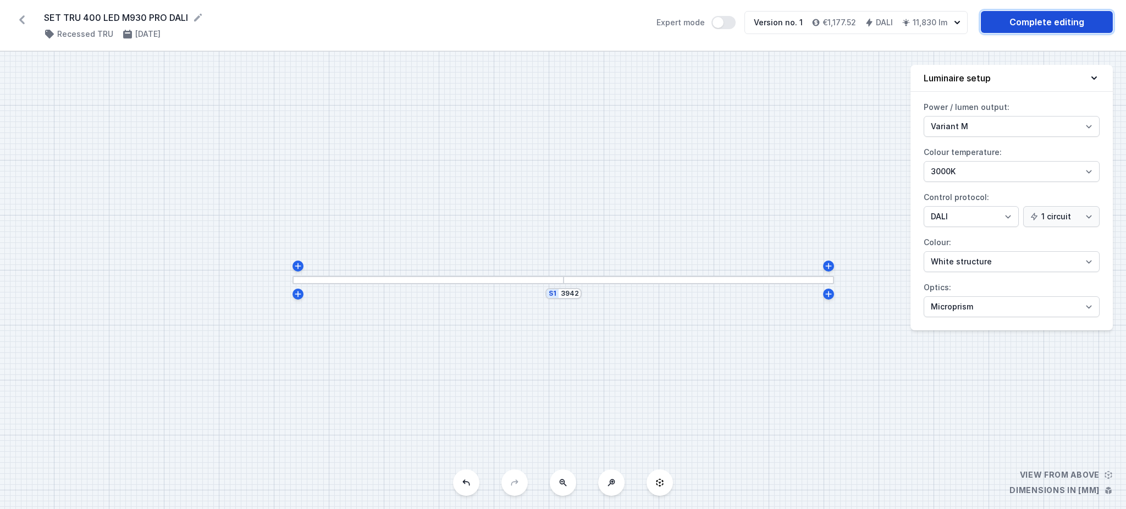
click at [835, 24] on link "Complete editing" at bounding box center [1046, 22] width 132 height 22
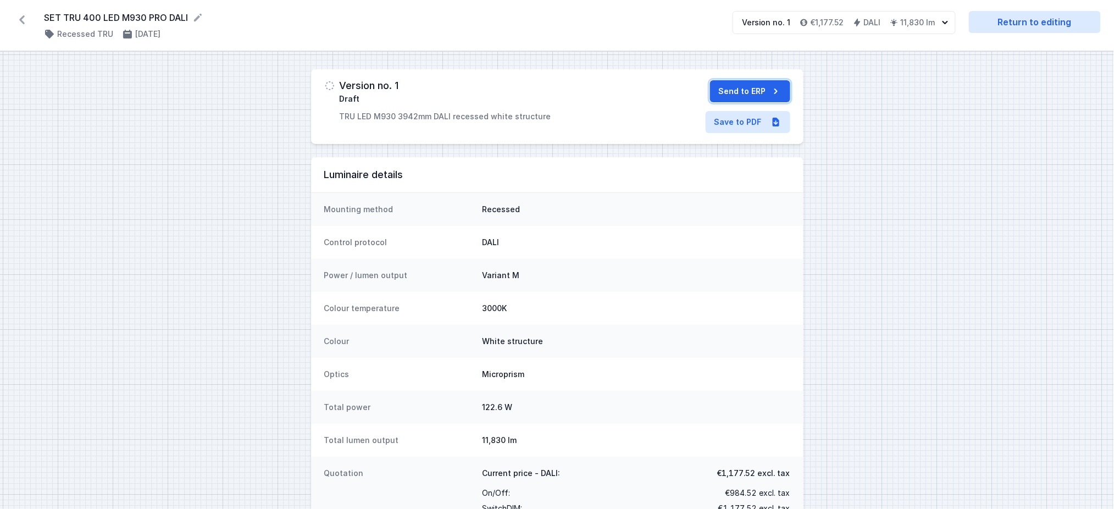
click at [769, 93] on button "Send to ERP" at bounding box center [750, 91] width 80 height 22
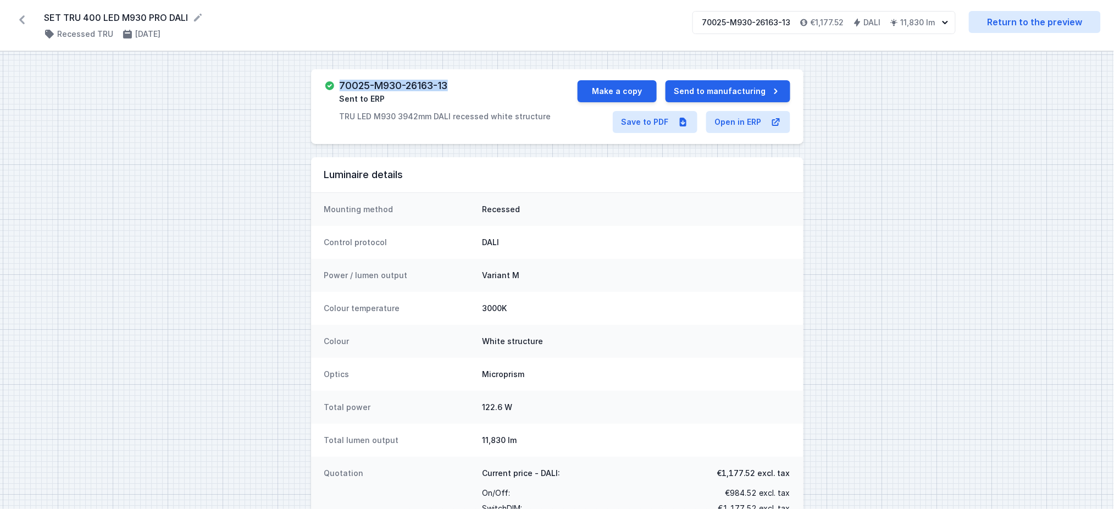
drag, startPoint x: 338, startPoint y: 81, endPoint x: 470, endPoint y: 81, distance: 131.9
click at [470, 81] on div "70025-M930-26163-13 Sent to ERP TRU LED M930 3942mm DALI recessed white structu…" at bounding box center [450, 101] width 253 height 42
click at [649, 130] on link "Save to PDF" at bounding box center [655, 122] width 85 height 22
drag, startPoint x: 41, startPoint y: 16, endPoint x: 189, endPoint y: 4, distance: 148.3
click at [189, 4] on div "SET TRU 400 LED M930 PRO DALI ( 11910 /v 1 ) Recessed TRU [DATE] 70025-M930-261…" at bounding box center [557, 25] width 1114 height 51
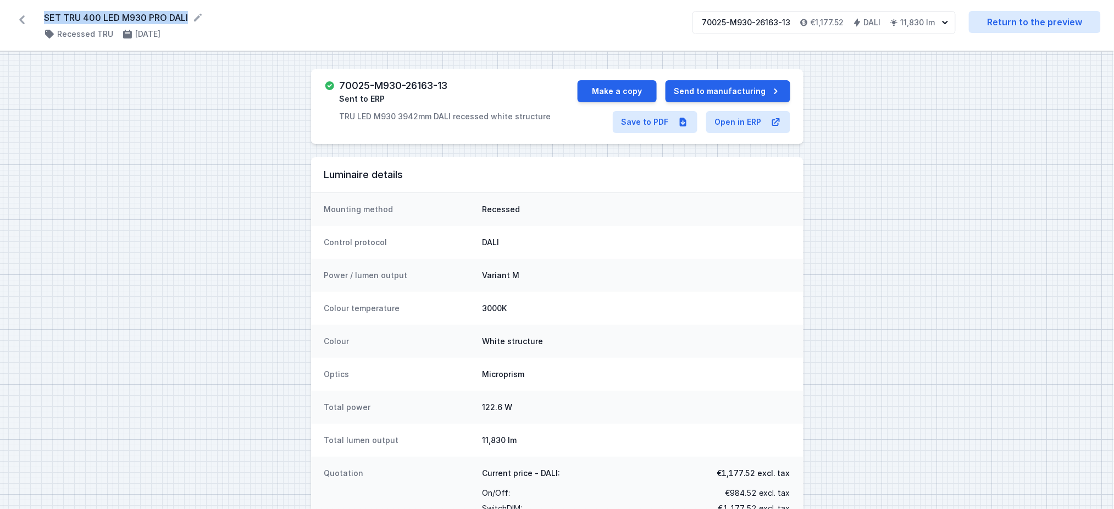
copy form "SET TRU 400 LED M930 PRO DALI"
click at [23, 19] on icon at bounding box center [22, 20] width 18 height 18
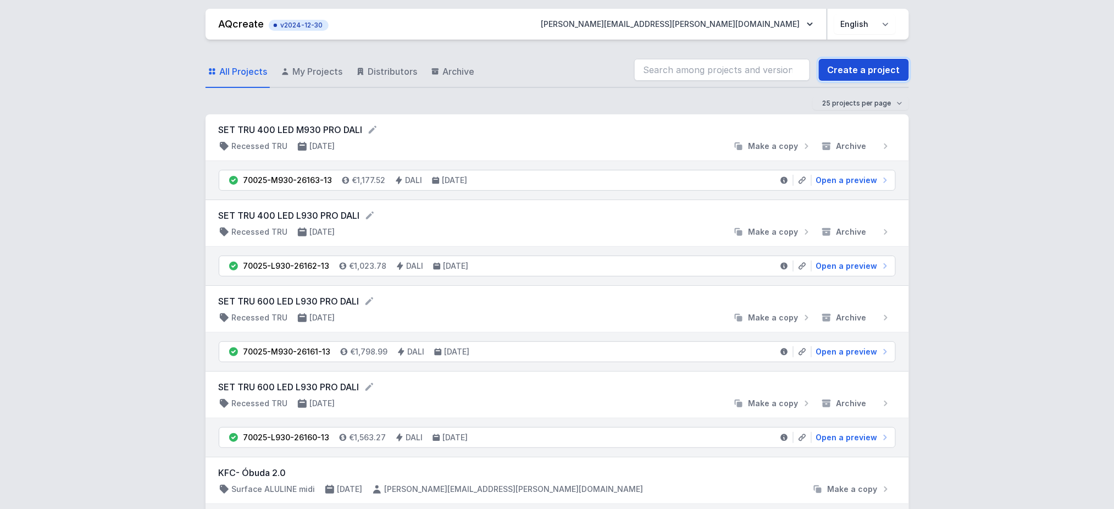
click at [835, 69] on link "Create a project" at bounding box center [864, 70] width 90 height 22
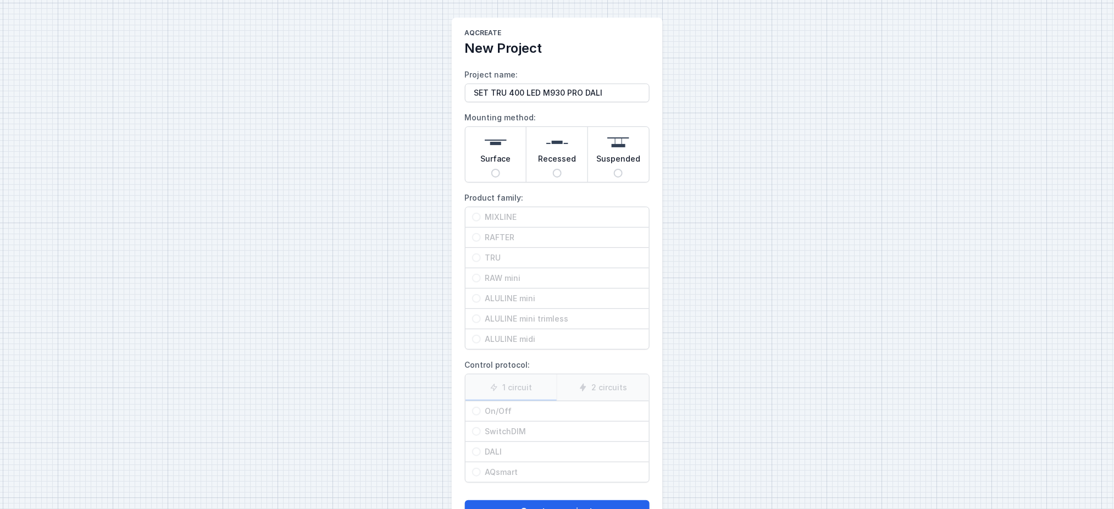
drag, startPoint x: 508, startPoint y: 96, endPoint x: 523, endPoint y: 97, distance: 14.9
click at [517, 95] on input "SET TRU 400 LED M930 PRO DALI" at bounding box center [557, 93] width 185 height 19
click at [547, 88] on input "SET TRU 300 LED M930 PRO DALI" at bounding box center [557, 93] width 185 height 19
type input "SET TRU 300 LED L930 PRO DALI"
click at [550, 174] on div "Recessed" at bounding box center [557, 154] width 61 height 55
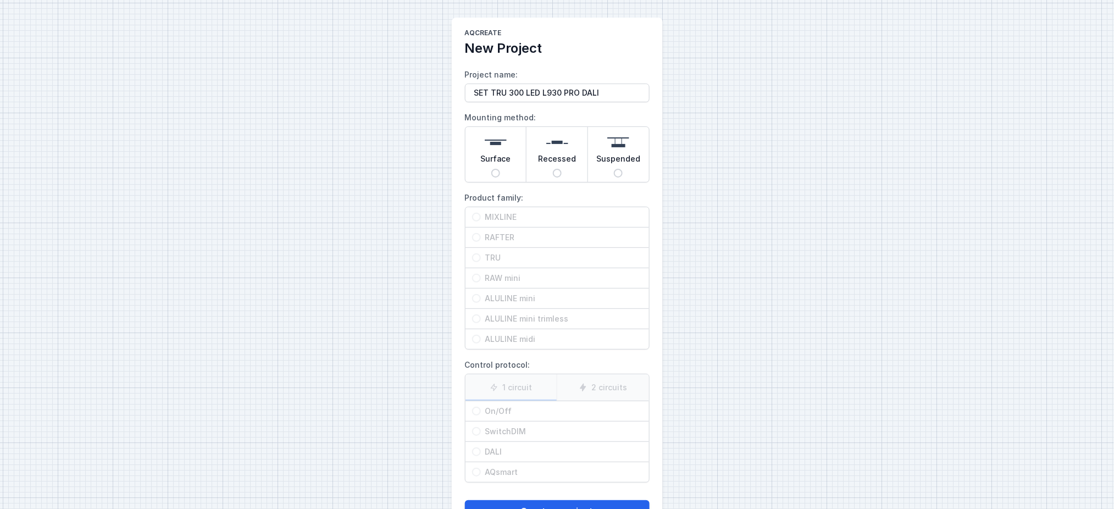
click at [553, 174] on input "Recessed" at bounding box center [557, 173] width 9 height 9
radio input "true"
click at [513, 256] on span "TRU" at bounding box center [562, 257] width 162 height 11
click at [481, 256] on input "TRU" at bounding box center [476, 257] width 9 height 9
radio input "true"
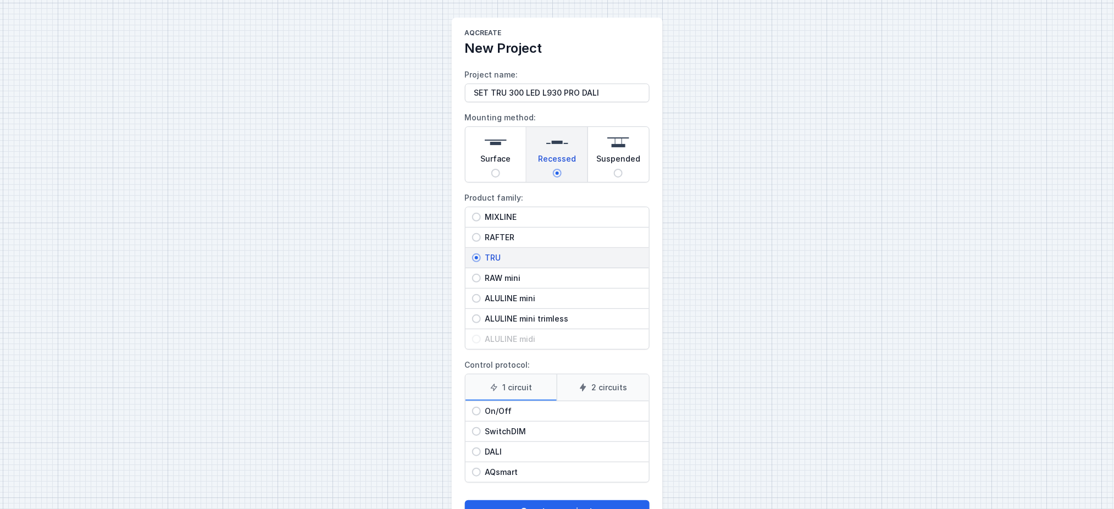
click at [512, 381] on span "On/Off" at bounding box center [562, 411] width 162 height 11
click at [481, 381] on input "On/Off" at bounding box center [476, 411] width 9 height 9
radio input "true"
click at [497, 381] on span "DALI" at bounding box center [562, 451] width 162 height 11
click at [481, 381] on input "DALI" at bounding box center [476, 451] width 9 height 9
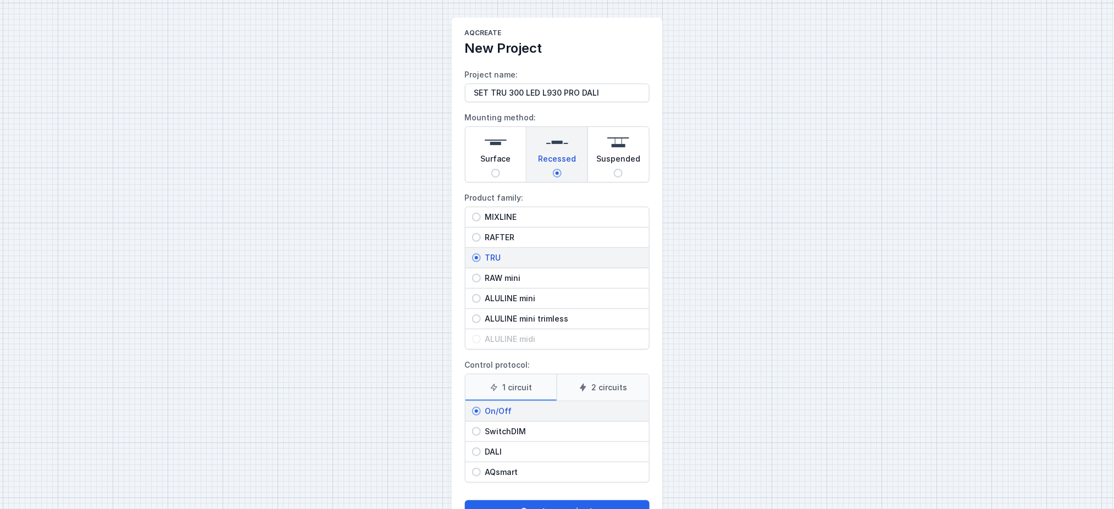
radio input "true"
click at [514, 381] on button "Create a project" at bounding box center [557, 511] width 185 height 22
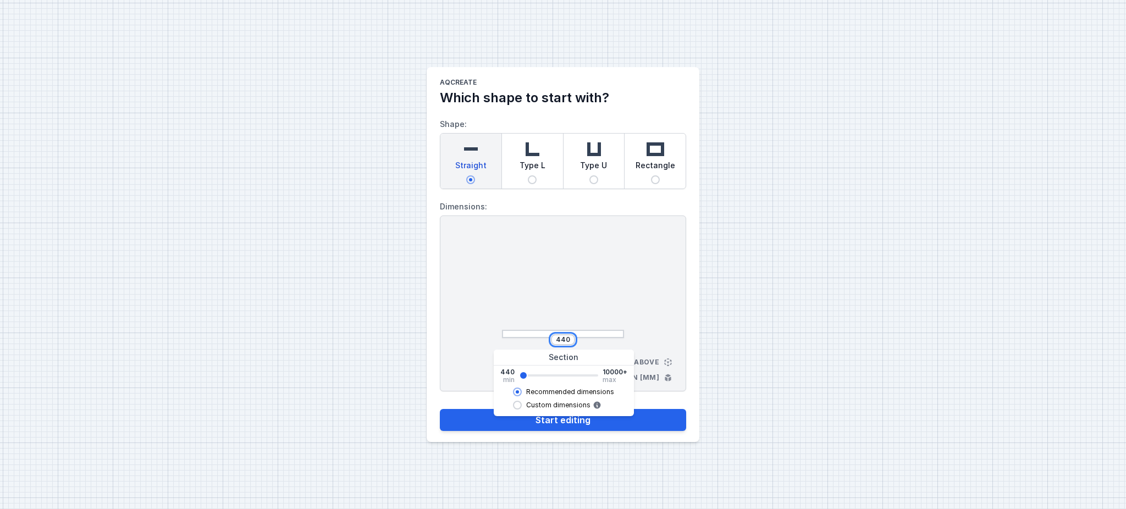
click at [566, 336] on input "440" at bounding box center [563, 339] width 18 height 9
type input "2962"
click at [587, 297] on div at bounding box center [563, 286] width 122 height 104
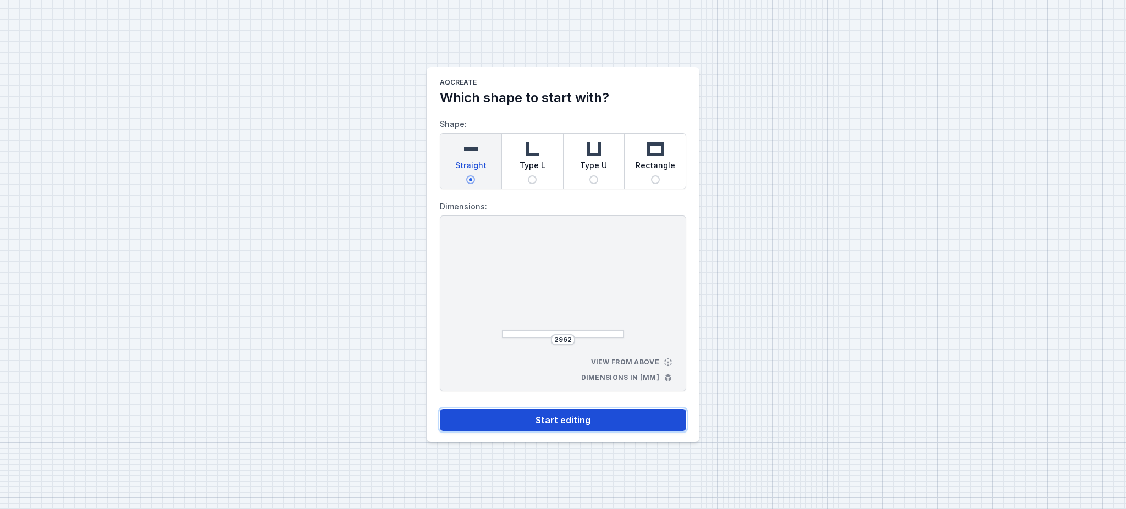
click at [543, 381] on button "Start editing" at bounding box center [563, 420] width 246 height 22
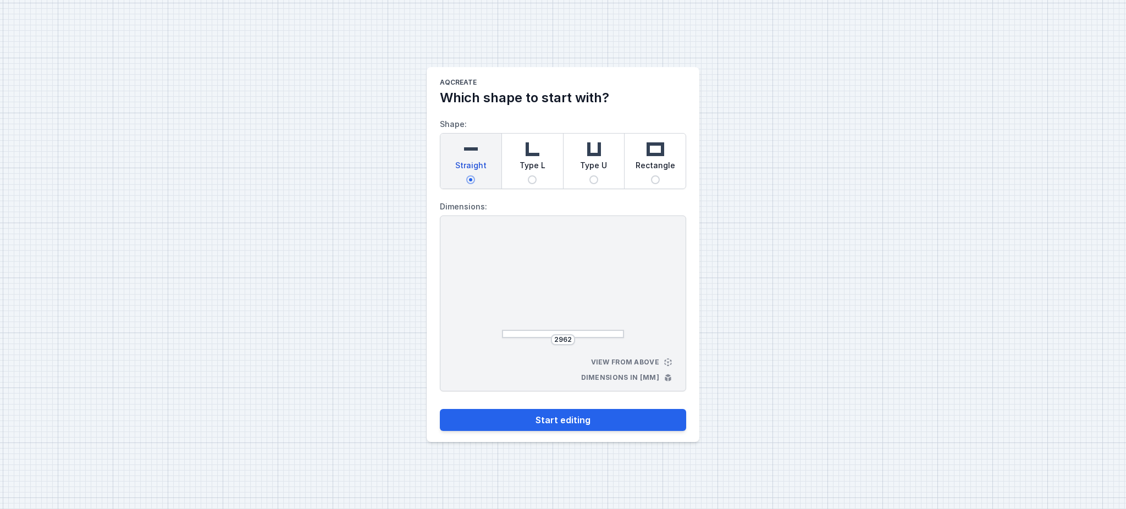
select select "M"
select select "3000"
select select "4"
select select "opal"
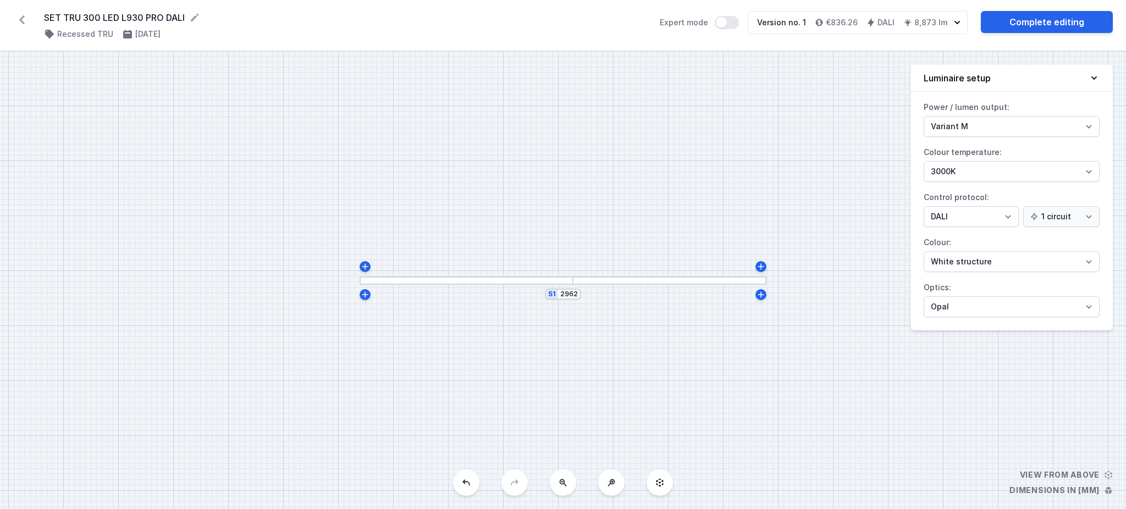
click at [835, 139] on div "Power / lumen output: Variant L Variant M Colour temperature: 4000K 3000K 2700K…" at bounding box center [1011, 214] width 202 height 232
click at [835, 127] on select "Variant L Variant M" at bounding box center [1011, 126] width 176 height 21
select select "L"
click at [835, 116] on select "Variant L Variant M" at bounding box center [1011, 126] width 176 height 21
drag, startPoint x: 967, startPoint y: 307, endPoint x: 969, endPoint y: 313, distance: 6.8
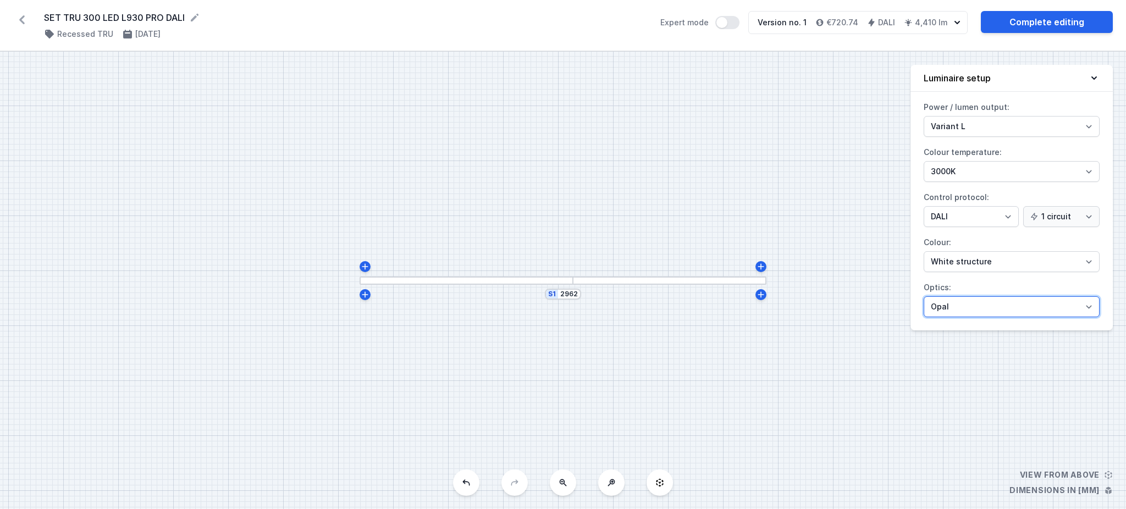
click at [835, 308] on select "Microprism Opal" at bounding box center [1011, 306] width 176 height 21
select select "microprism"
click at [835, 296] on select "Microprism Opal" at bounding box center [1011, 306] width 176 height 21
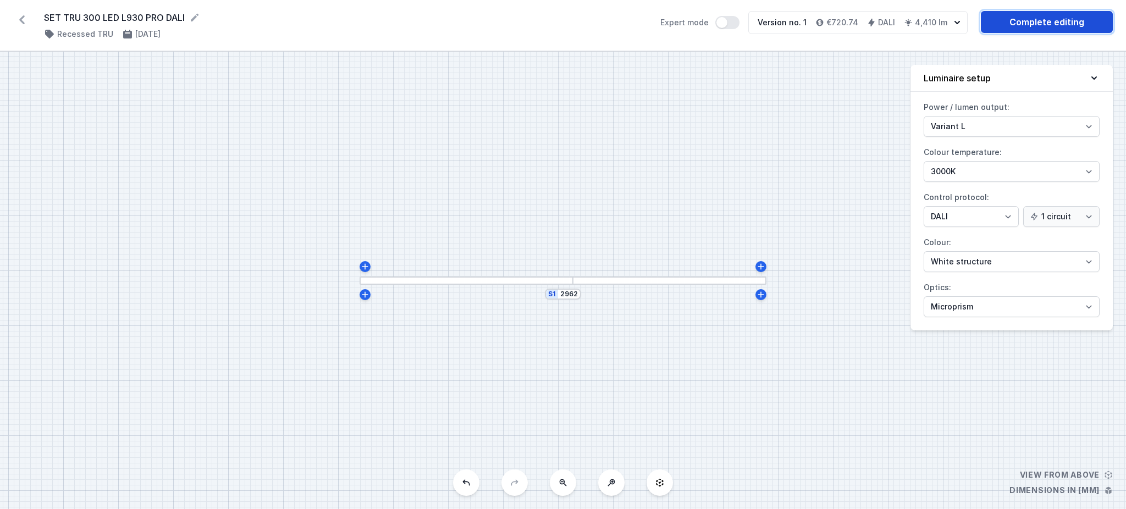
click at [835, 18] on link "Complete editing" at bounding box center [1046, 22] width 132 height 22
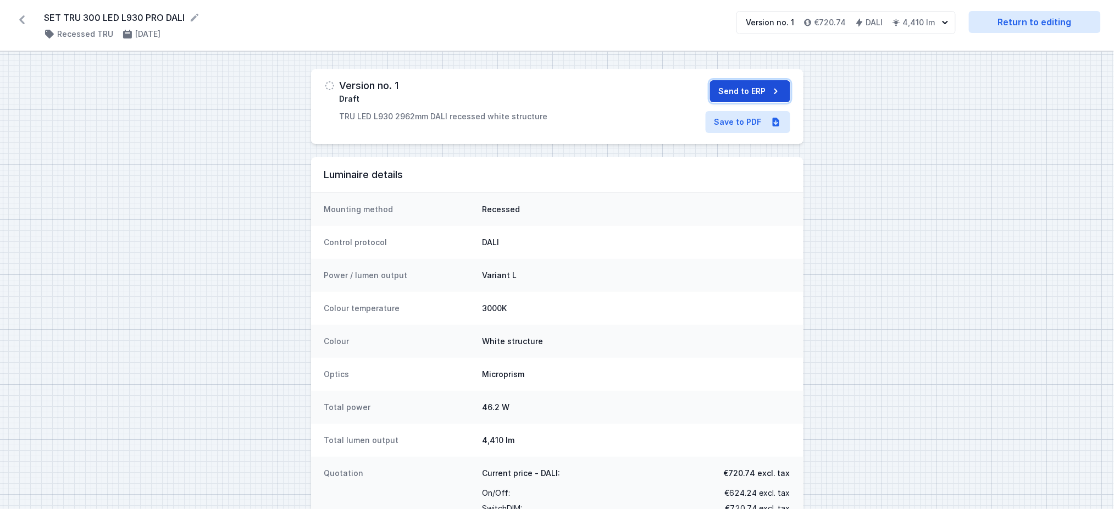
click at [774, 87] on icon "submit" at bounding box center [776, 91] width 11 height 11
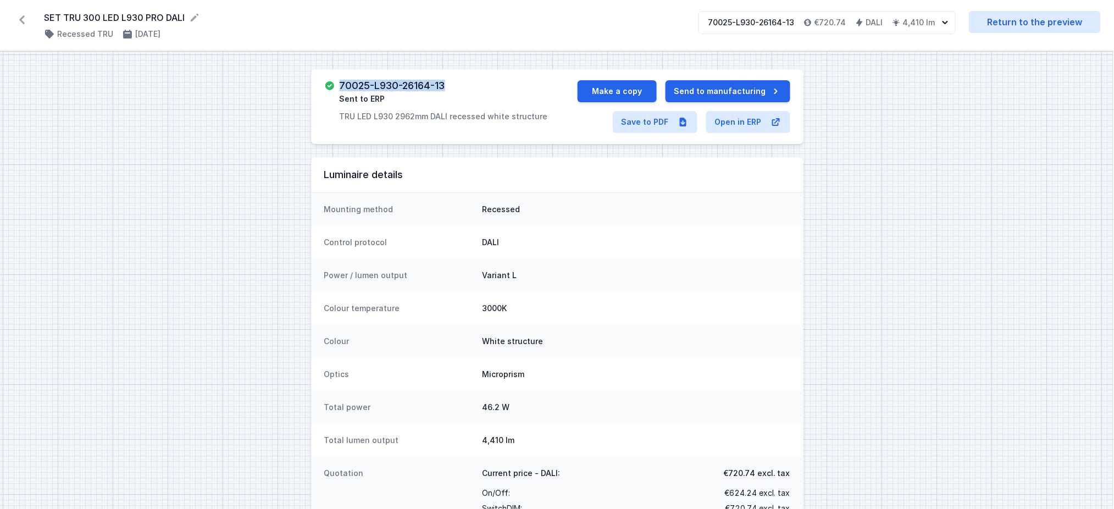
drag, startPoint x: 336, startPoint y: 80, endPoint x: 451, endPoint y: 87, distance: 114.5
click at [451, 87] on div "70025-L930-26164-13 Sent to ERP TRU LED L930 2962mm DALI recessed white structu…" at bounding box center [450, 101] width 253 height 42
copy h3 "70025-L930-26164-13"
click at [631, 124] on link "Save to PDF" at bounding box center [655, 122] width 85 height 22
drag, startPoint x: 42, startPoint y: 15, endPoint x: 196, endPoint y: 4, distance: 154.3
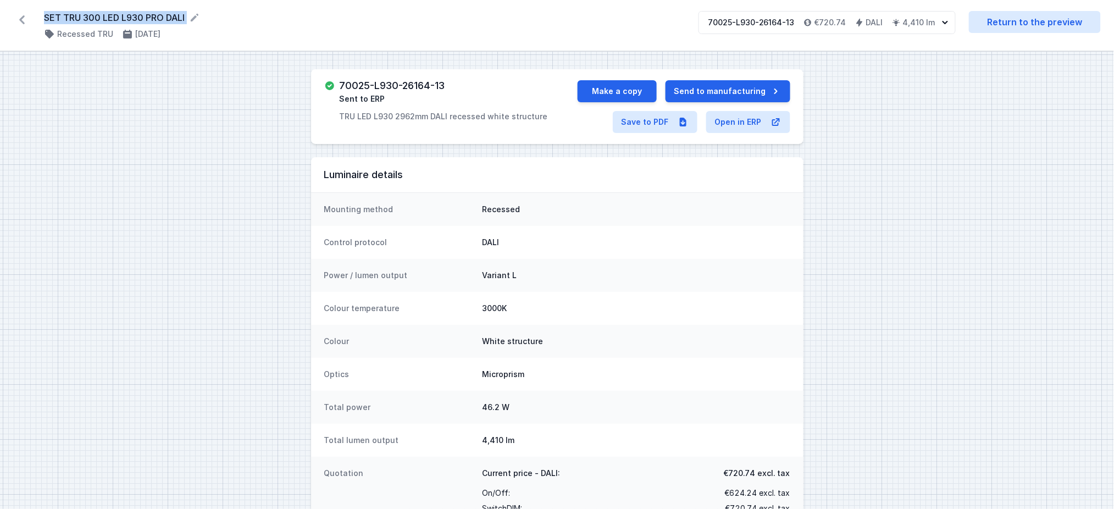
click at [196, 4] on div "SET TRU 300 LED L930 PRO DALI ( 11911 /v 1 ) Recessed TRU [DATE] 70025-L930-261…" at bounding box center [557, 25] width 1114 height 51
copy div "SET TRU 300 LED L930 PRO DALI ( 11911 /v 1 )"
click at [20, 20] on icon at bounding box center [21, 19] width 5 height 9
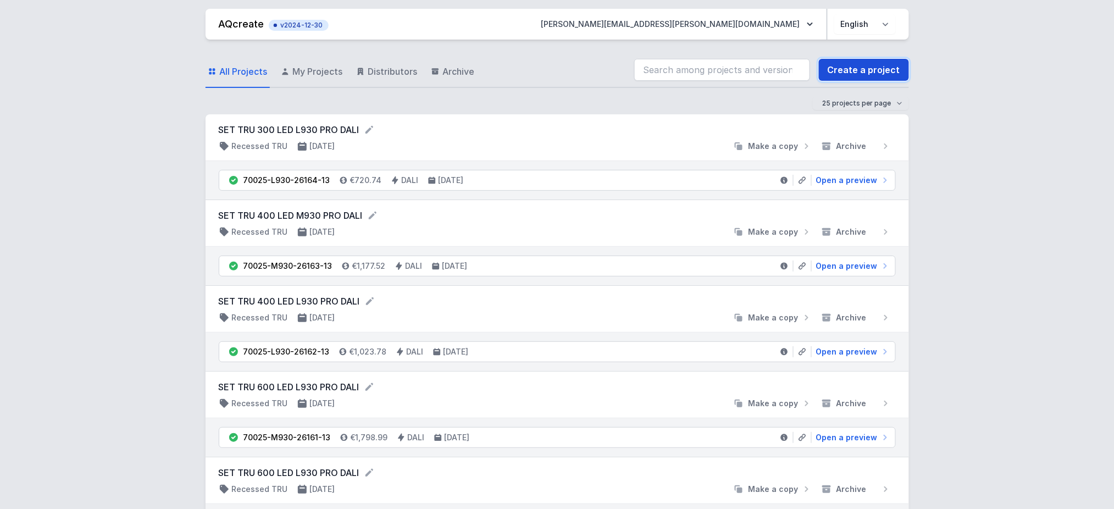
click at [835, 67] on link "Create a project" at bounding box center [864, 70] width 90 height 22
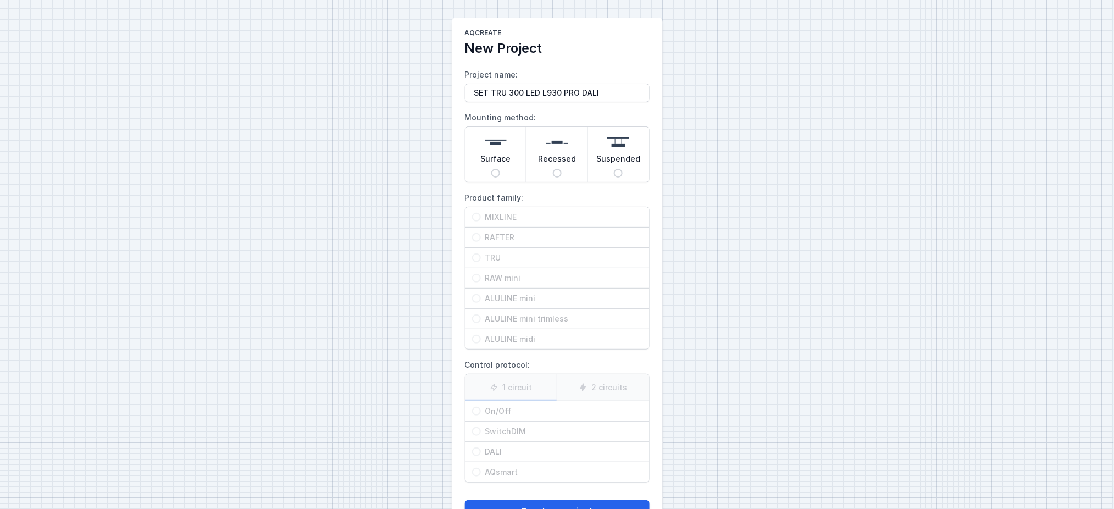
click at [547, 96] on input "SET TRU 300 LED L930 PRO DALI" at bounding box center [557, 93] width 185 height 19
type input "SET TRU 300 LED M930 PRO DALI"
drag, startPoint x: 559, startPoint y: 174, endPoint x: 568, endPoint y: 189, distance: 18.0
click at [558, 174] on input "Recessed" at bounding box center [557, 173] width 9 height 9
radio input "true"
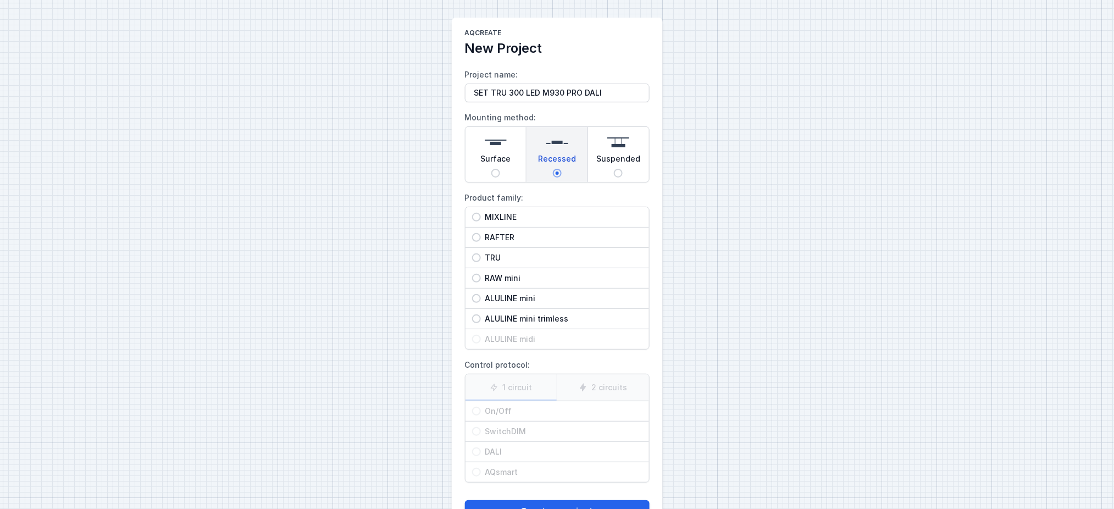
click at [511, 256] on span "TRU" at bounding box center [562, 257] width 162 height 11
click at [481, 256] on input "TRU" at bounding box center [476, 257] width 9 height 9
radio input "true"
click at [507, 381] on span "DALI" at bounding box center [562, 451] width 162 height 11
click at [481, 381] on input "DALI" at bounding box center [476, 451] width 9 height 9
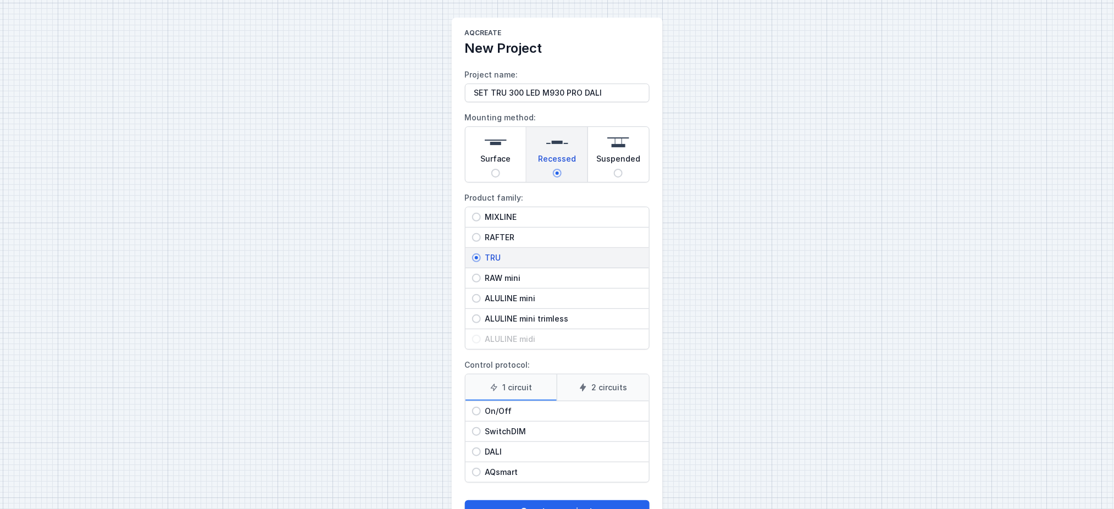
radio input "true"
click at [534, 381] on button "Create a project" at bounding box center [557, 511] width 185 height 22
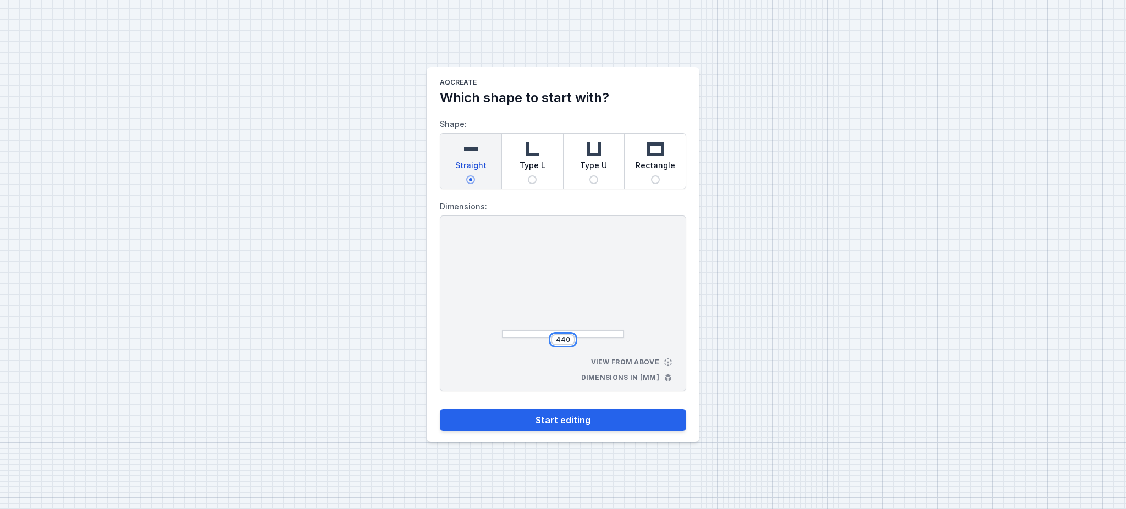
click at [556, 338] on input "440" at bounding box center [563, 339] width 18 height 9
type input "2962"
click at [581, 290] on div at bounding box center [563, 286] width 122 height 104
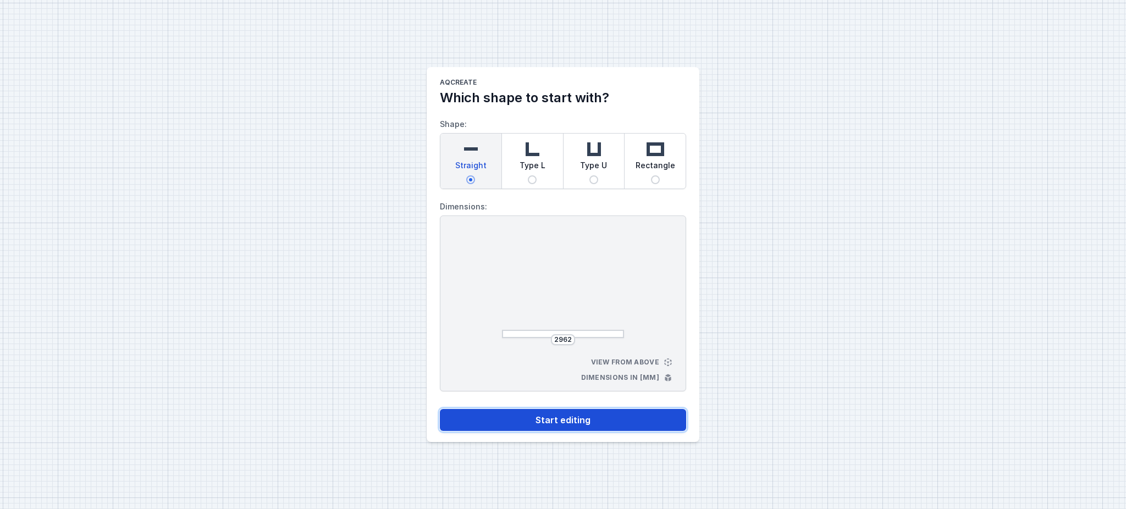
click at [540, 381] on button "Start editing" at bounding box center [563, 420] width 246 height 22
select select "M"
select select "3000"
select select "4"
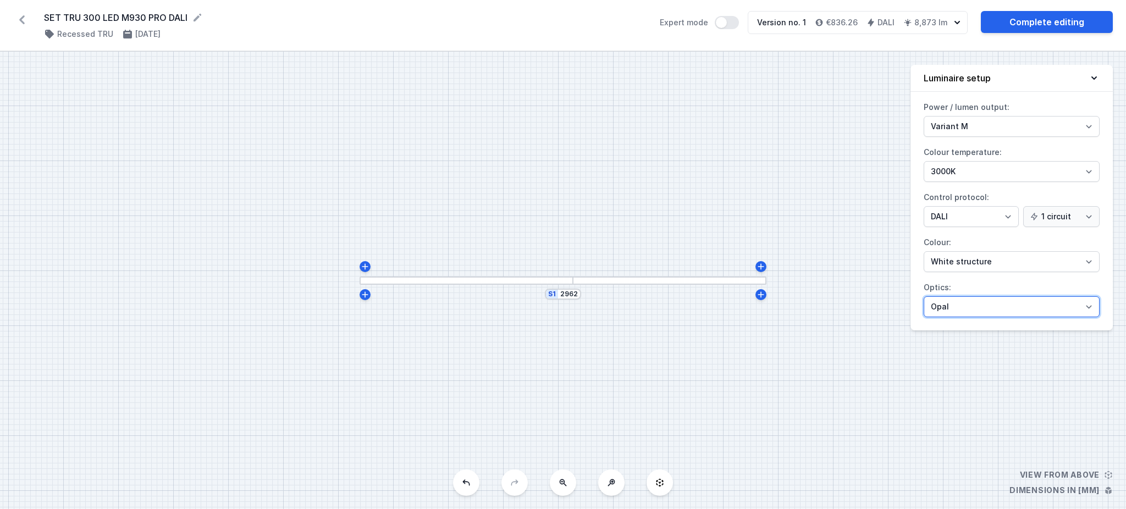
click at [835, 312] on select "Microprism Opal" at bounding box center [1011, 306] width 176 height 21
select select "microprism"
click at [835, 296] on select "Microprism Opal" at bounding box center [1011, 306] width 176 height 21
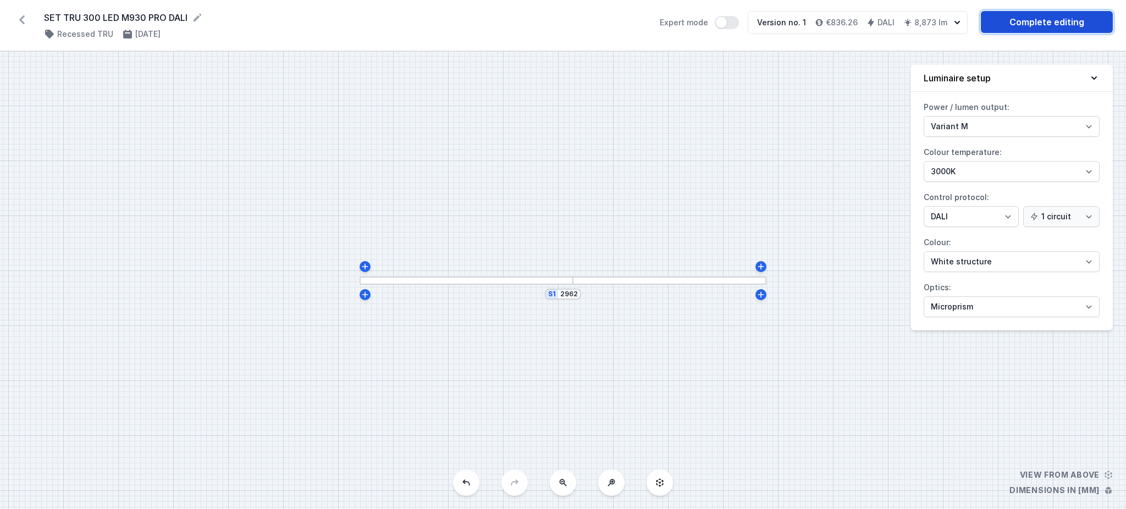
click at [835, 22] on link "Complete editing" at bounding box center [1046, 22] width 132 height 22
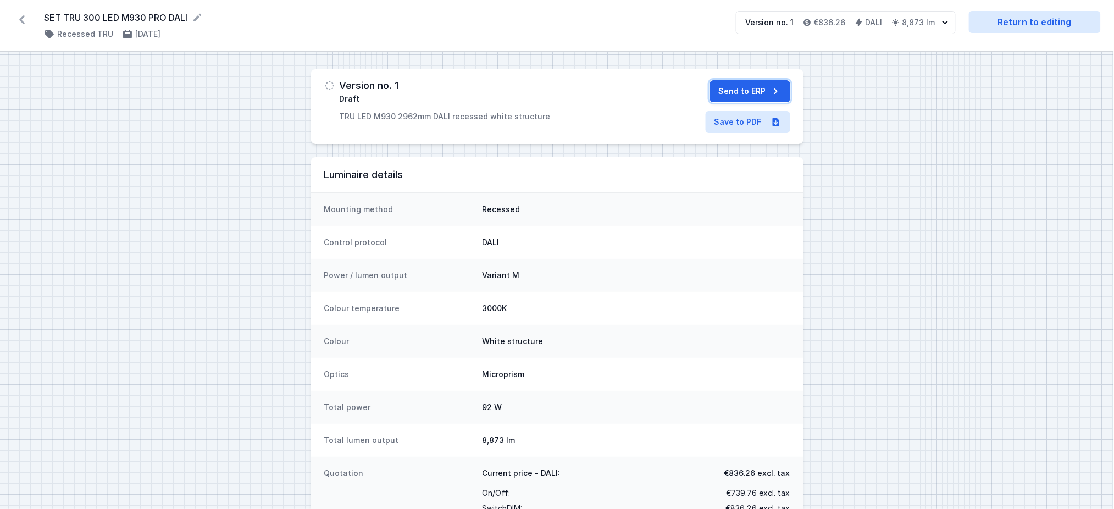
drag, startPoint x: 732, startPoint y: 88, endPoint x: 685, endPoint y: 89, distance: 46.7
click at [727, 89] on button "Send to ERP" at bounding box center [750, 91] width 80 height 22
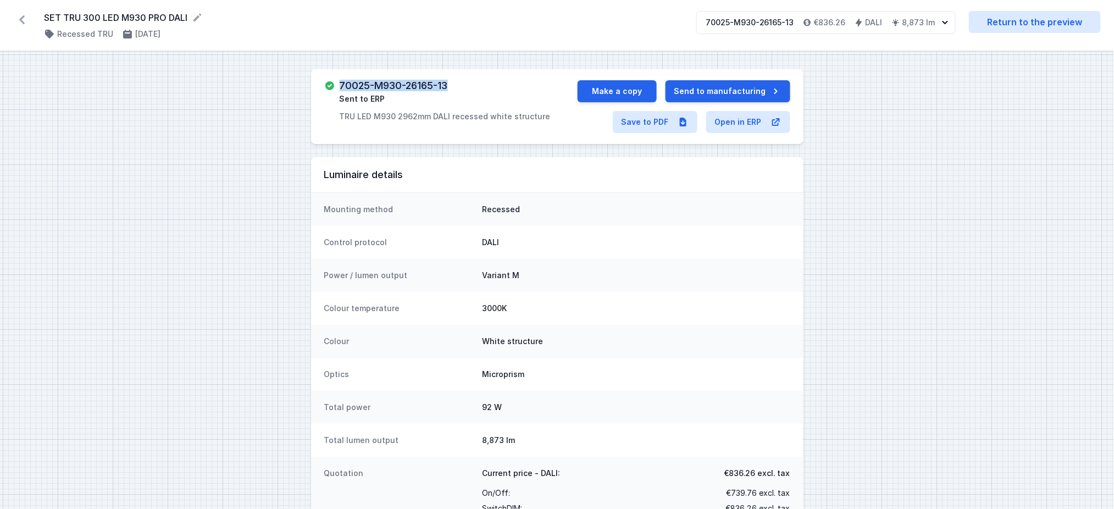
drag, startPoint x: 337, startPoint y: 85, endPoint x: 535, endPoint y: 86, distance: 197.3
click at [466, 83] on div "70025-M930-26165-13 Sent to ERP TRU LED M930 2962mm DALI recessed white structu…" at bounding box center [450, 101] width 253 height 42
click at [640, 117] on link "Save to PDF" at bounding box center [655, 122] width 85 height 22
